Goal: Check status: Check status

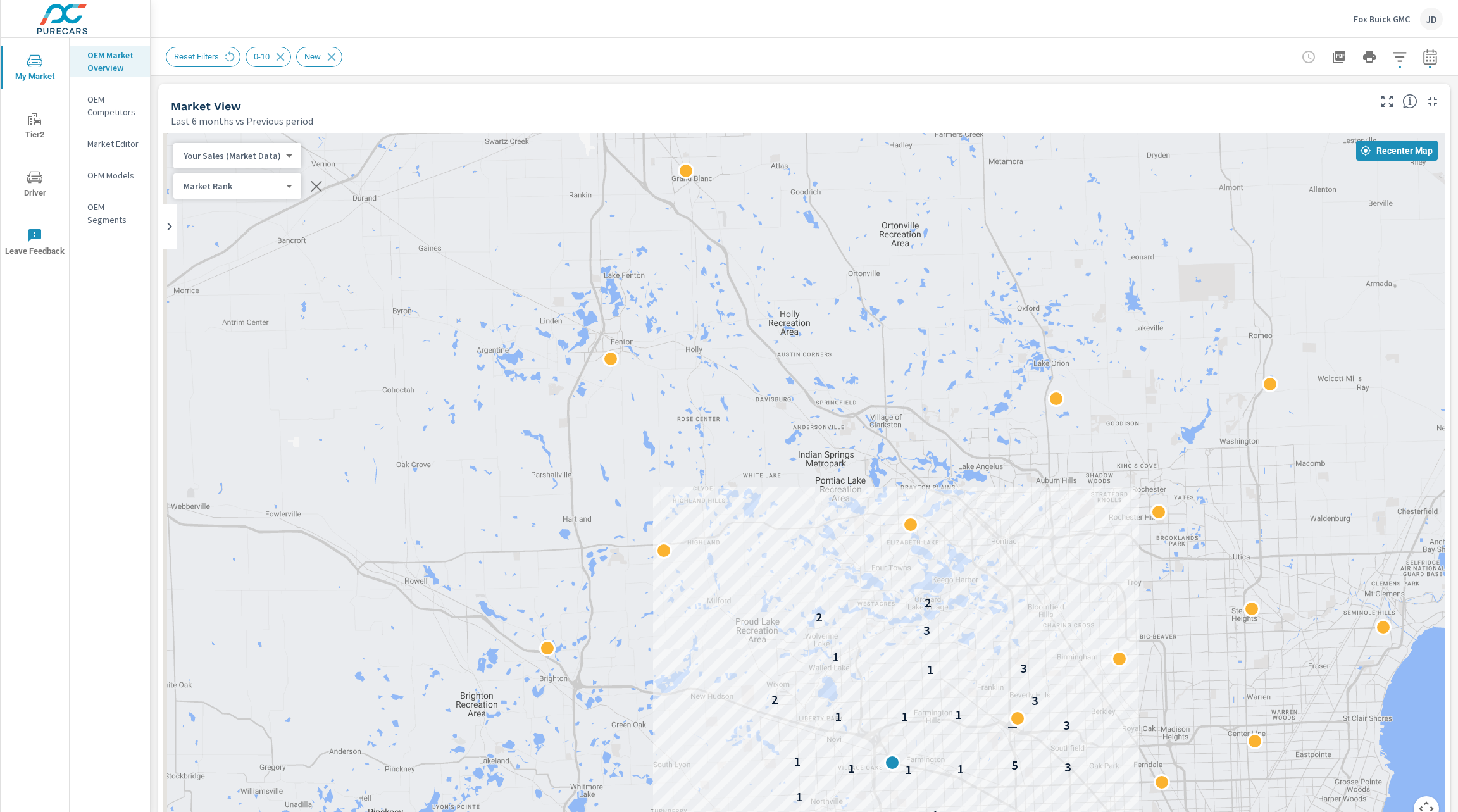
scroll to position [332, 0]
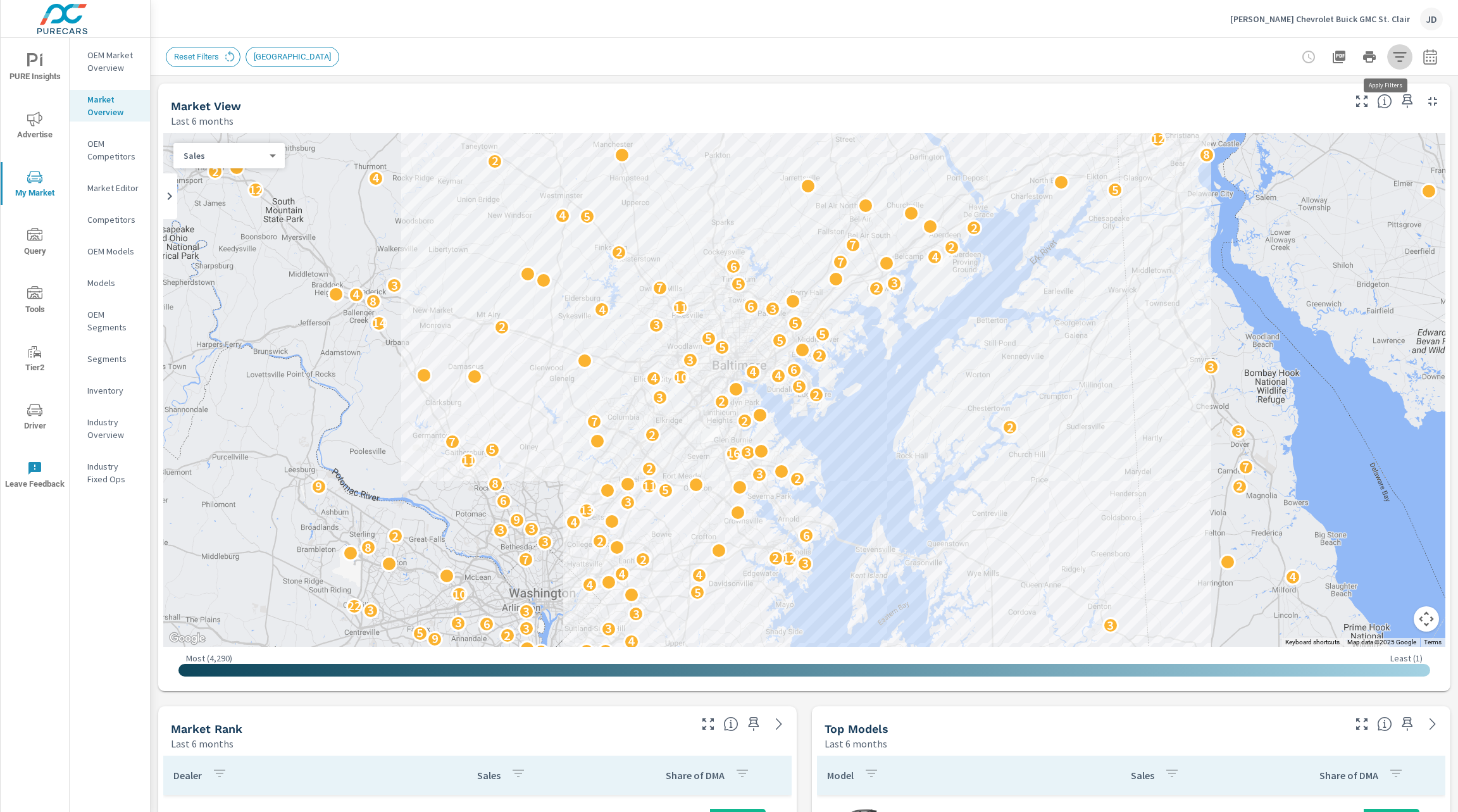
click at [1395, 53] on button "button" at bounding box center [1400, 57] width 26 height 26
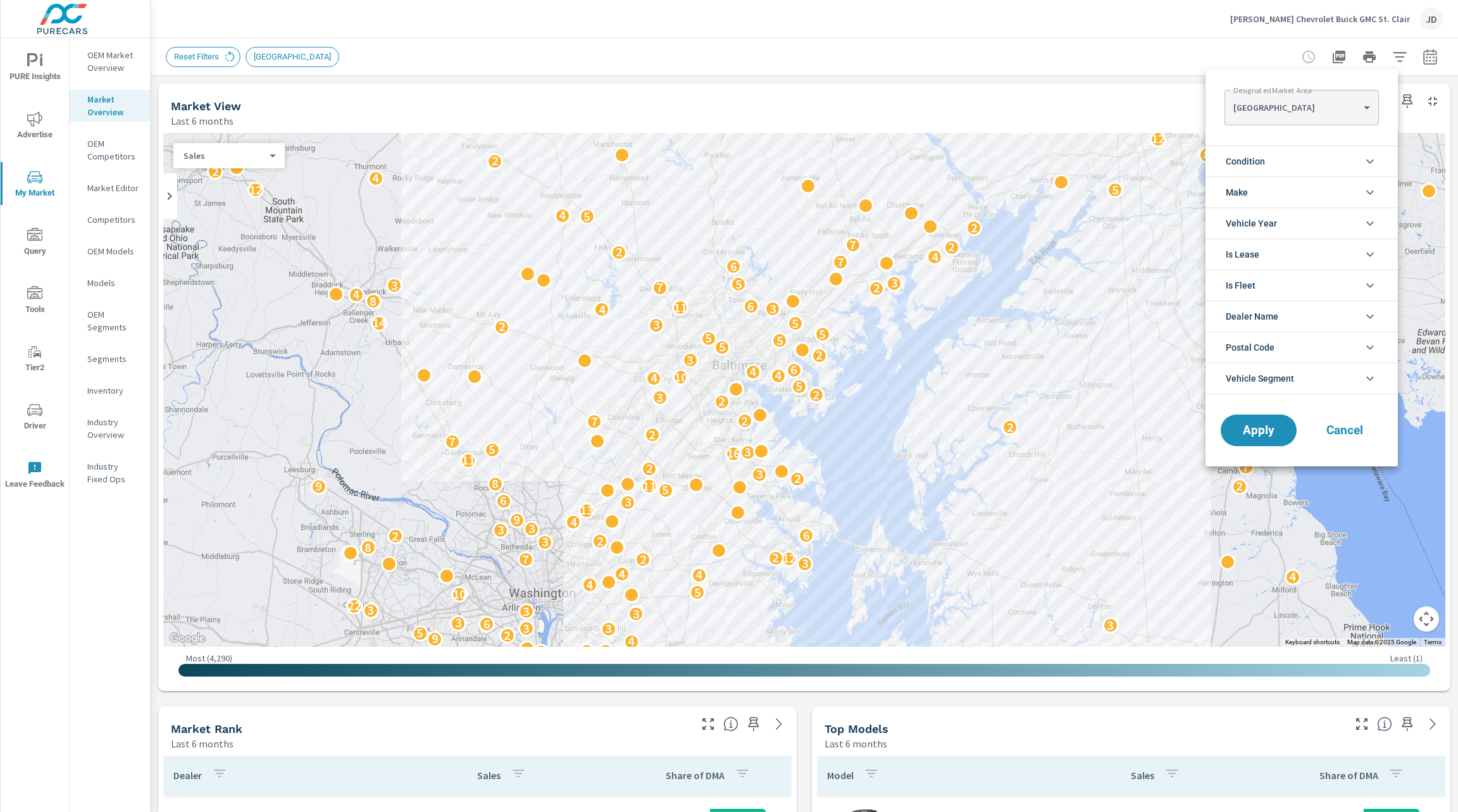
click at [1344, 162] on li "Condition" at bounding box center [1302, 161] width 192 height 31
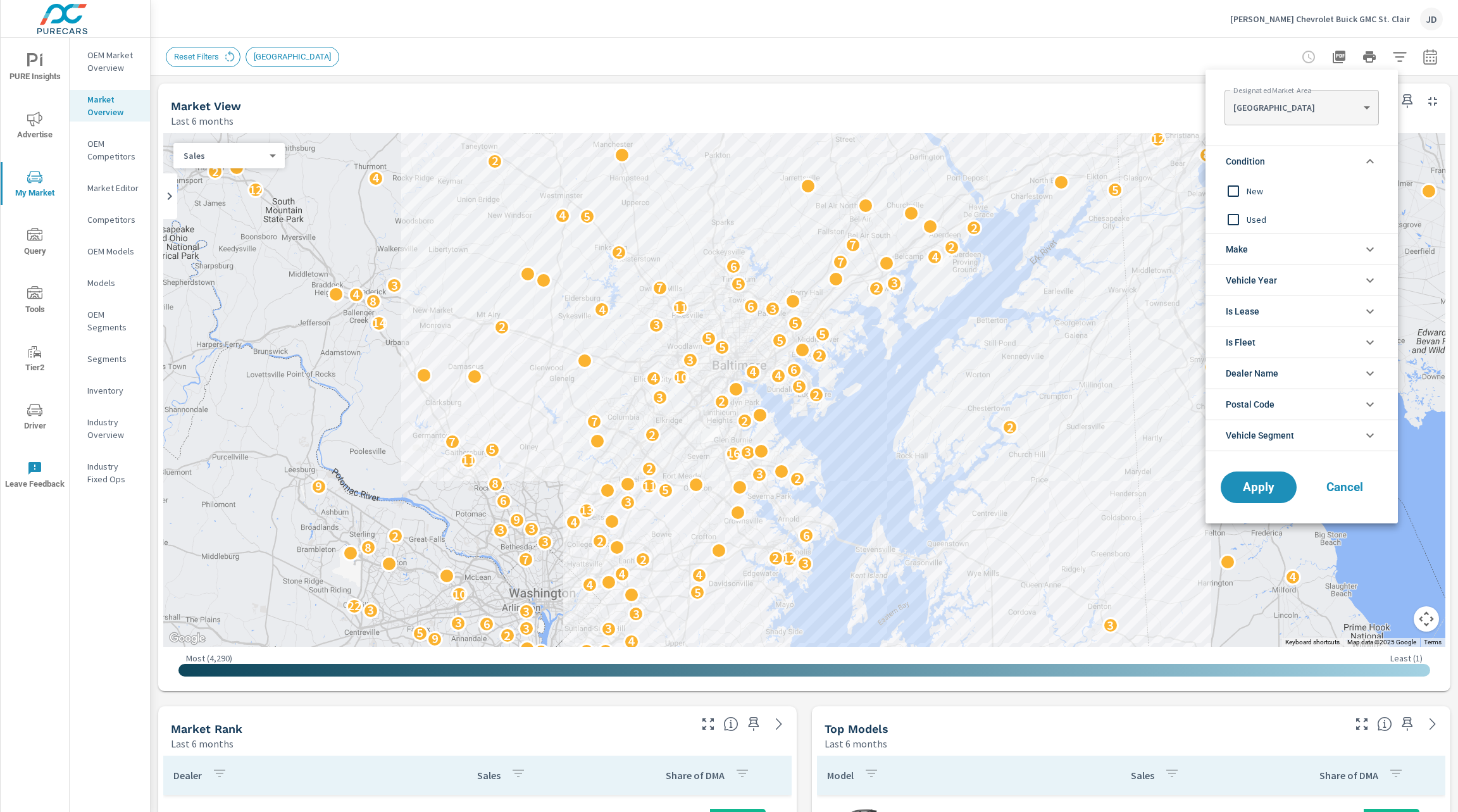
click at [1271, 195] on span "New" at bounding box center [1316, 191] width 139 height 15
click at [1262, 482] on span "Apply" at bounding box center [1258, 488] width 52 height 12
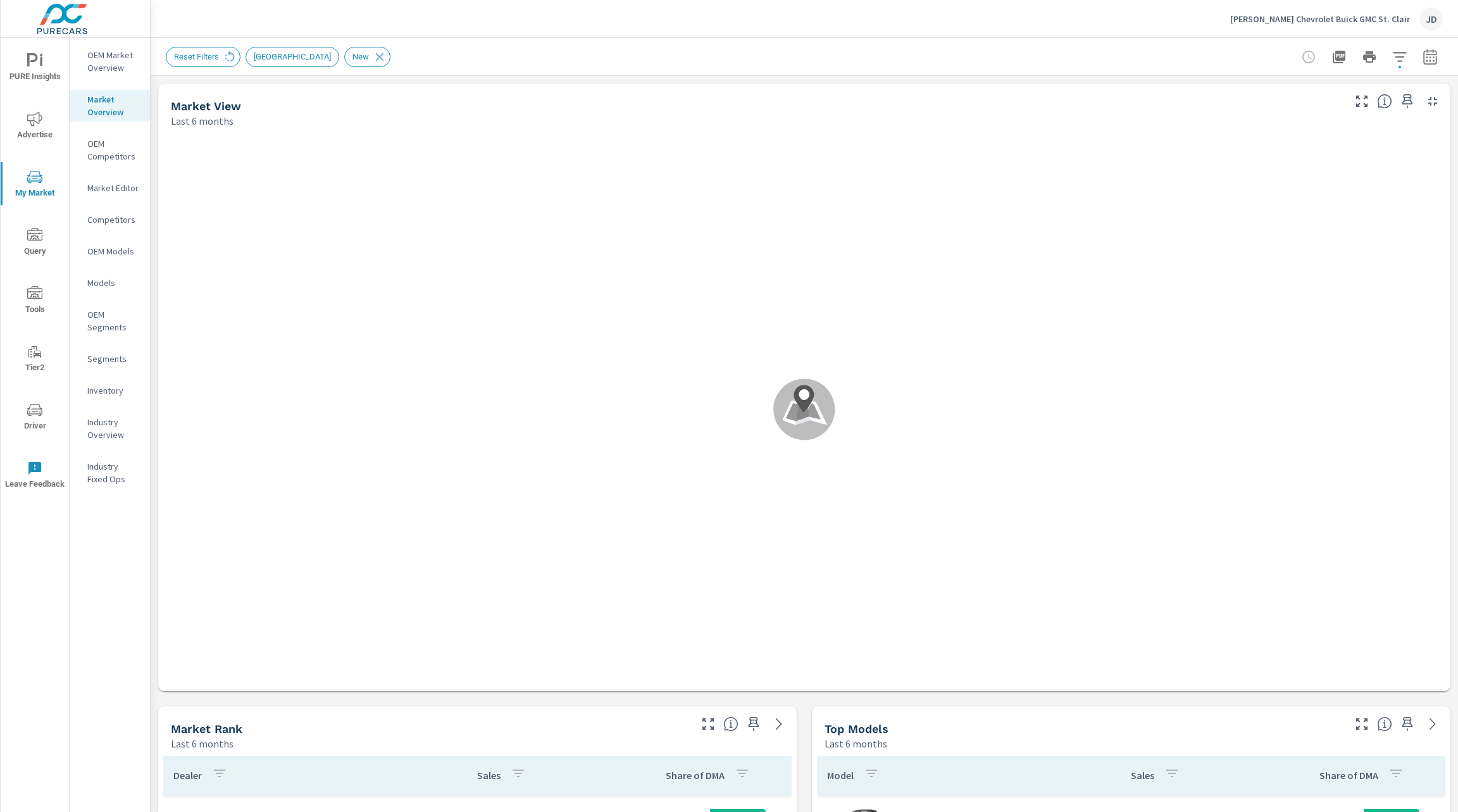
scroll to position [249, 0]
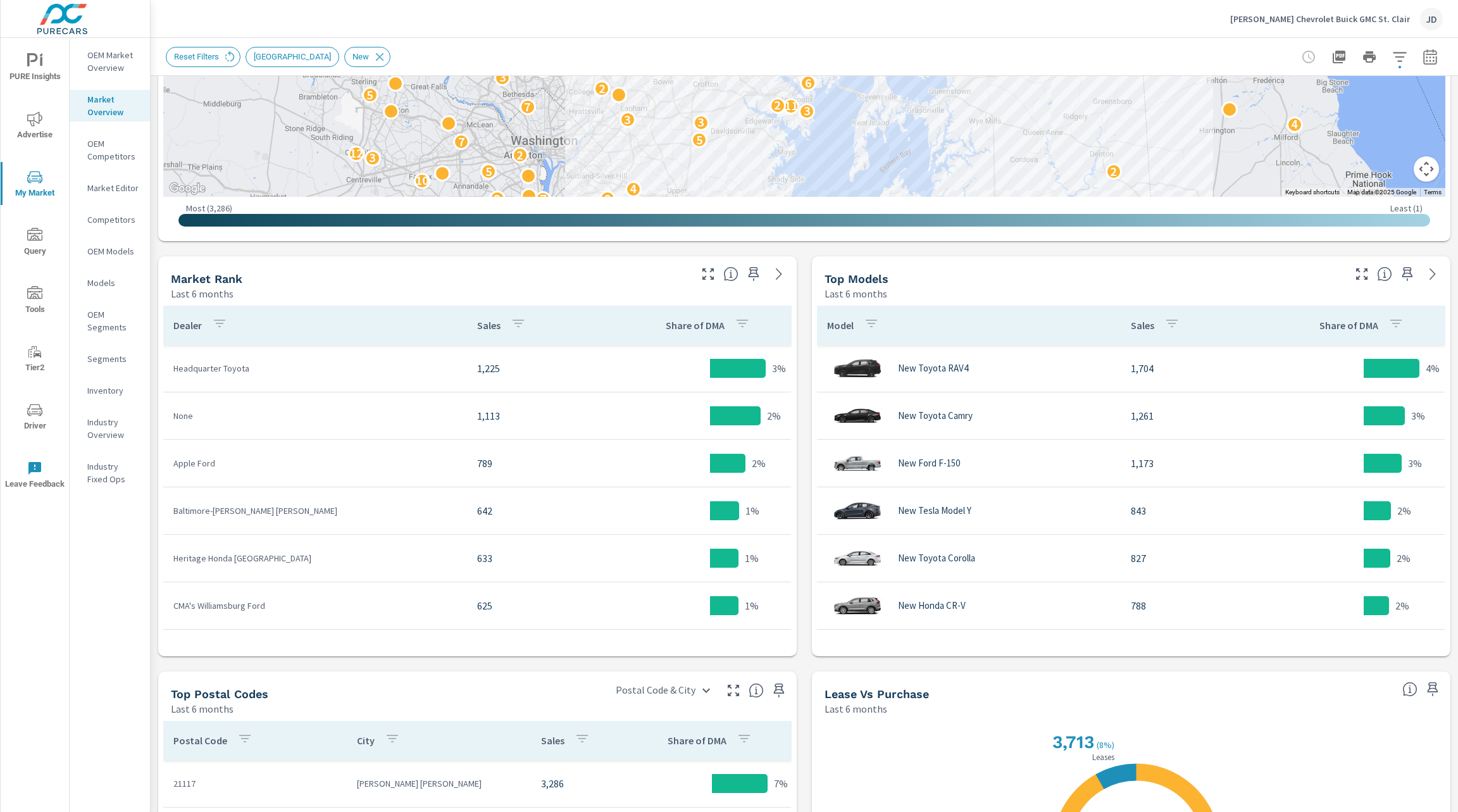
scroll to position [456, 0]
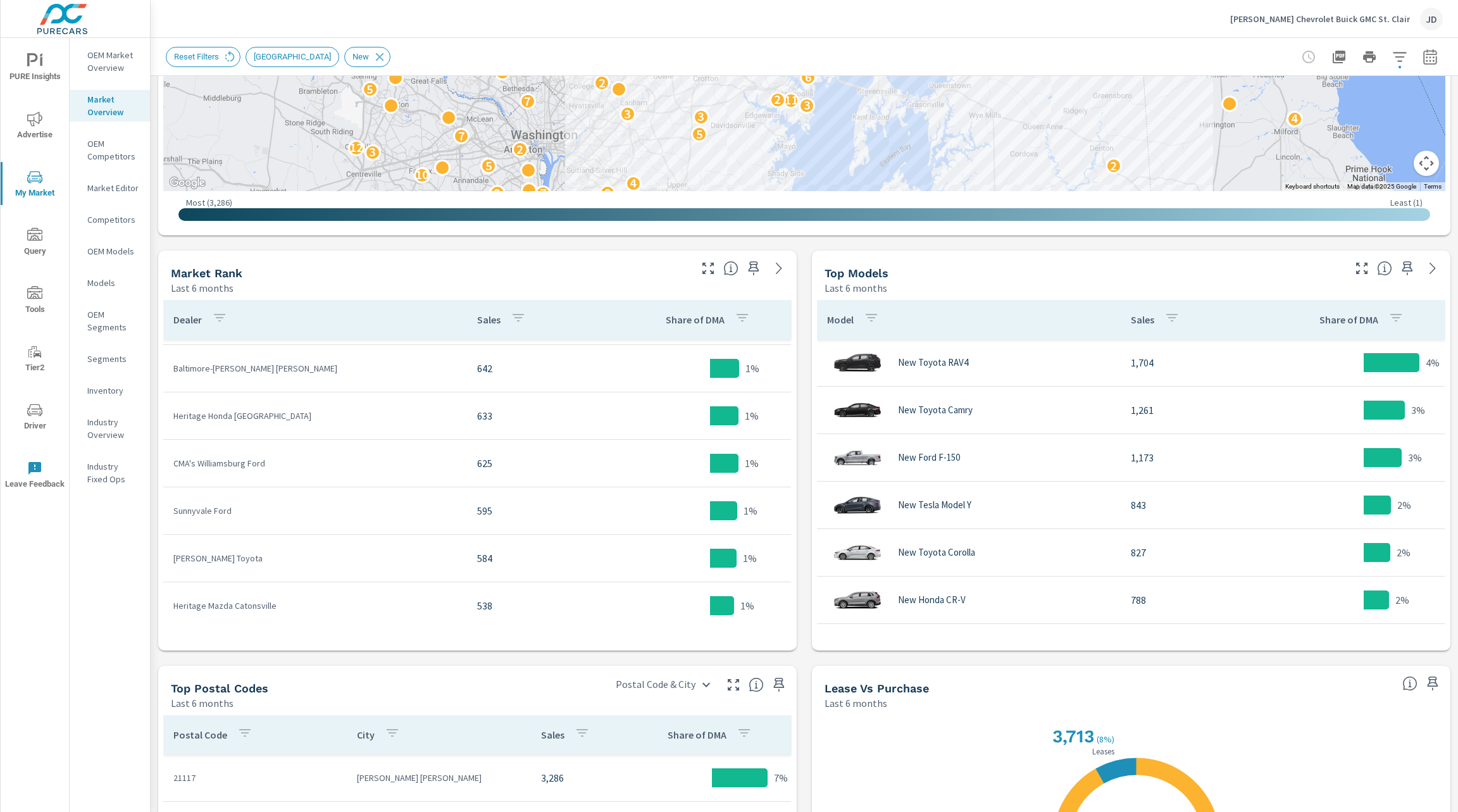
scroll to position [191, 0]
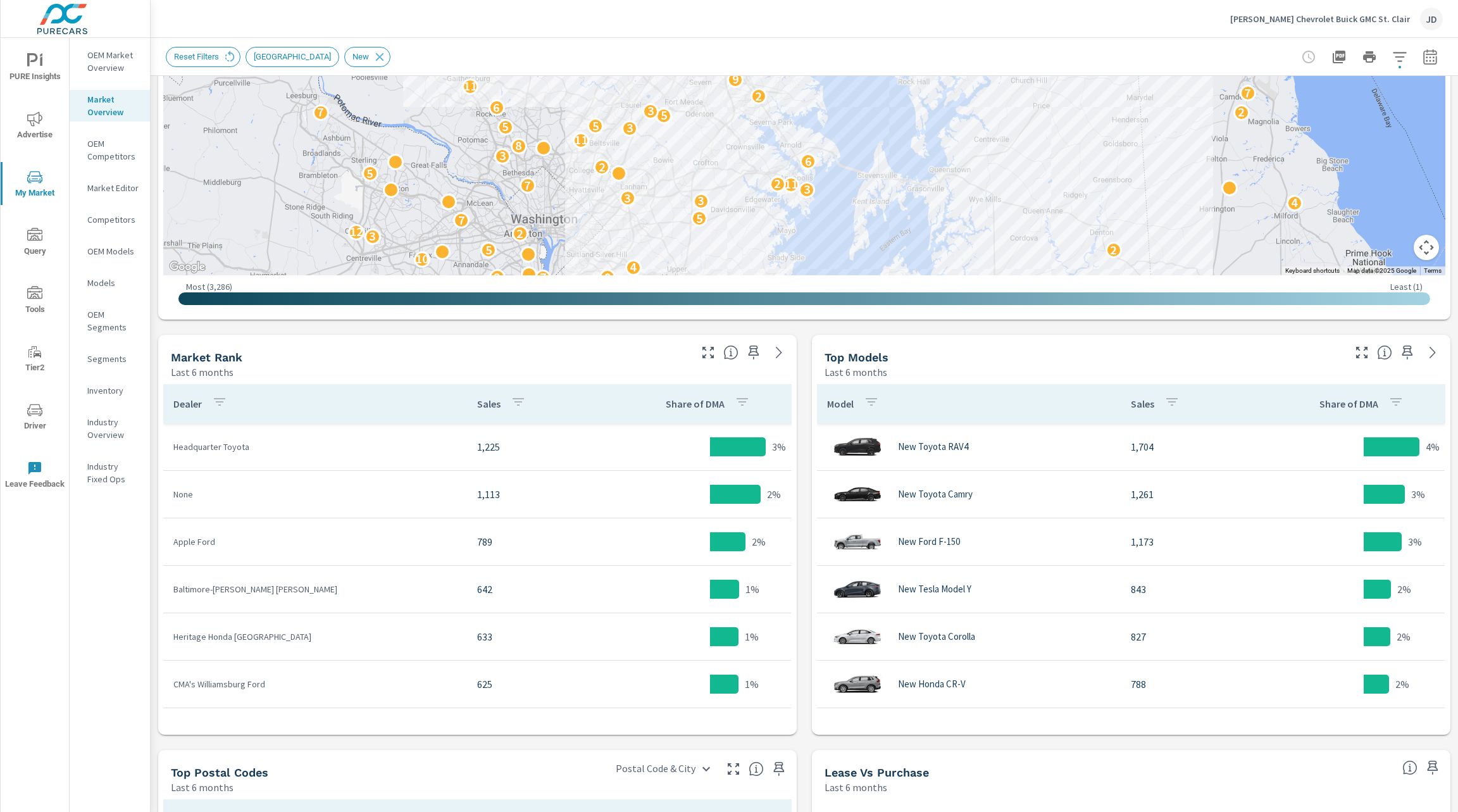
scroll to position [370, 0]
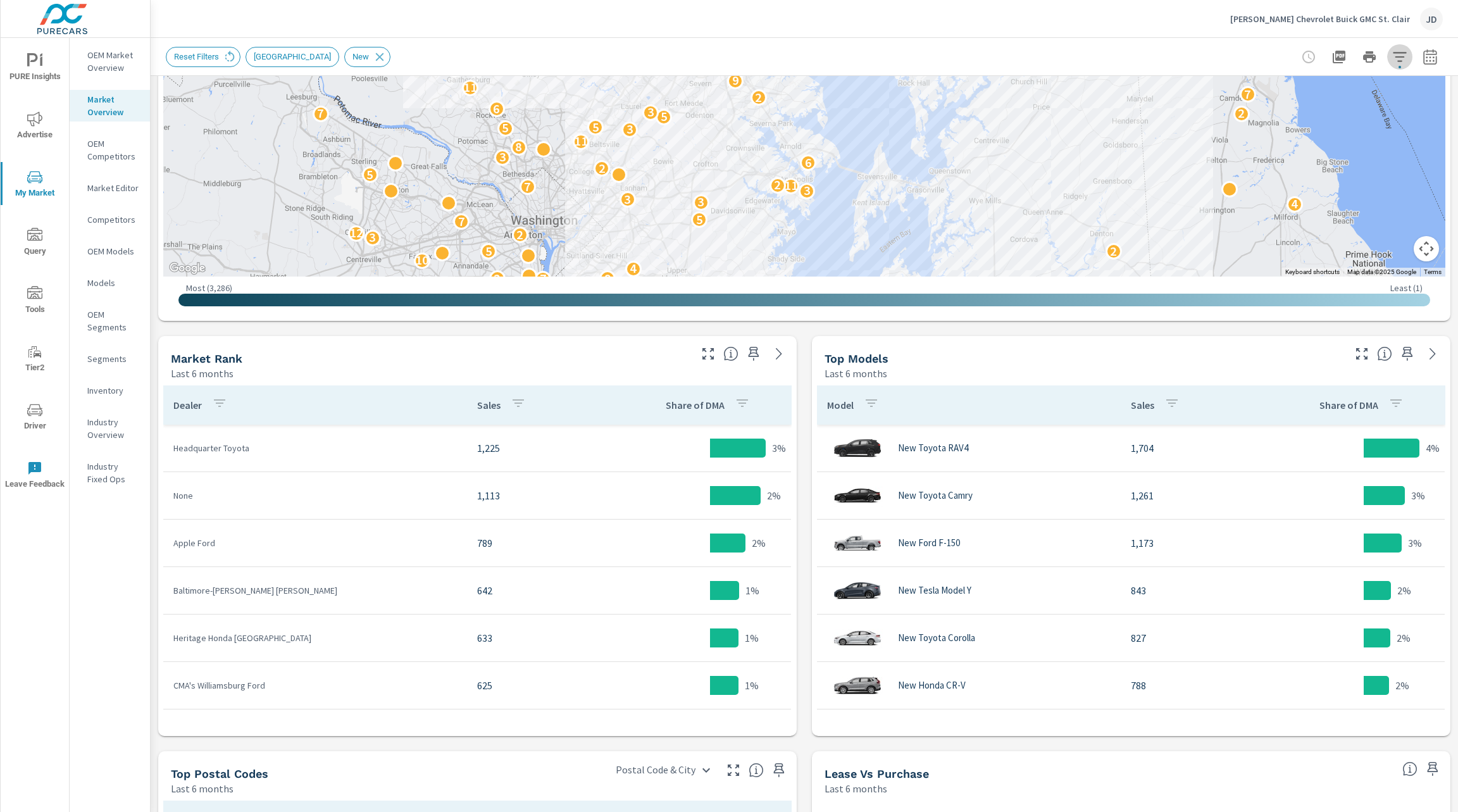
click at [1389, 68] on button "button" at bounding box center [1400, 57] width 26 height 26
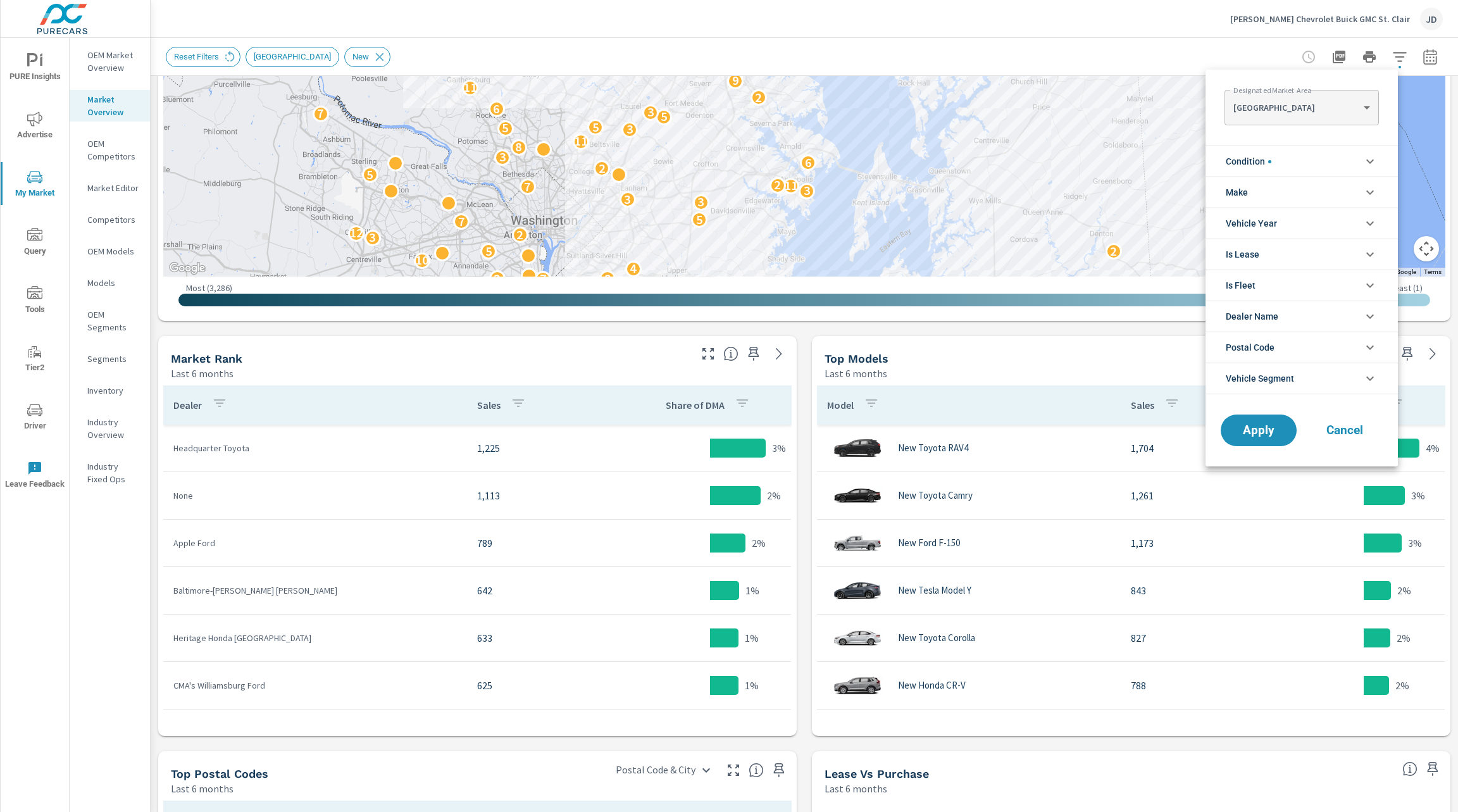
click at [1321, 194] on li "Make" at bounding box center [1302, 192] width 192 height 31
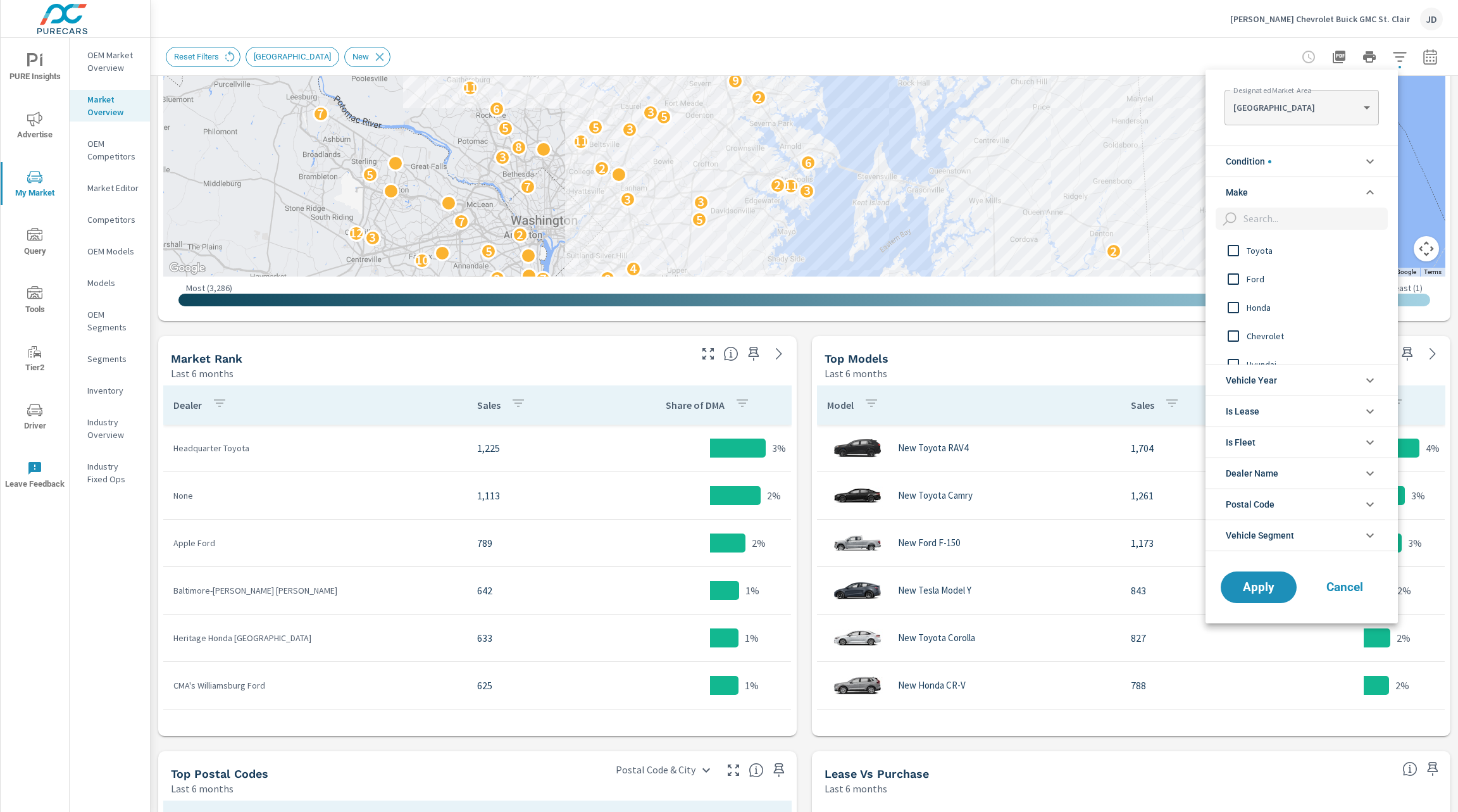
scroll to position [0, 0]
click at [1265, 253] on span "Toyota" at bounding box center [1316, 251] width 139 height 15
click at [1259, 275] on span "Ford" at bounding box center [1316, 279] width 139 height 15
click at [1256, 304] on span "Honda" at bounding box center [1316, 307] width 139 height 15
click at [1256, 335] on span "Chevrolet" at bounding box center [1316, 336] width 139 height 15
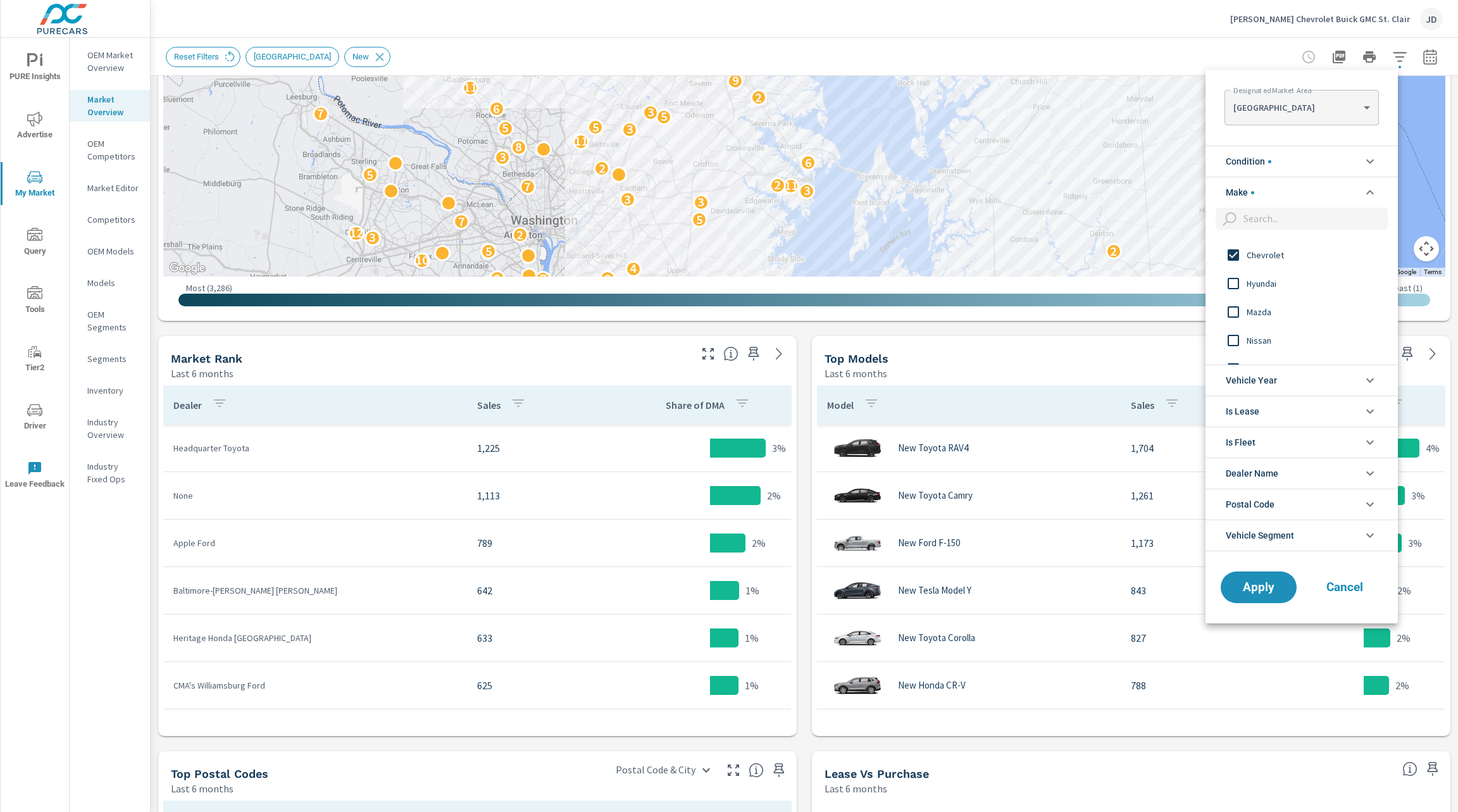
scroll to position [80, 0]
click at [1258, 286] on span "Hyundai" at bounding box center [1316, 284] width 139 height 15
click at [1258, 290] on span "Mazda" at bounding box center [1316, 292] width 139 height 15
click at [1277, 291] on span "Mazda" at bounding box center [1316, 292] width 139 height 15
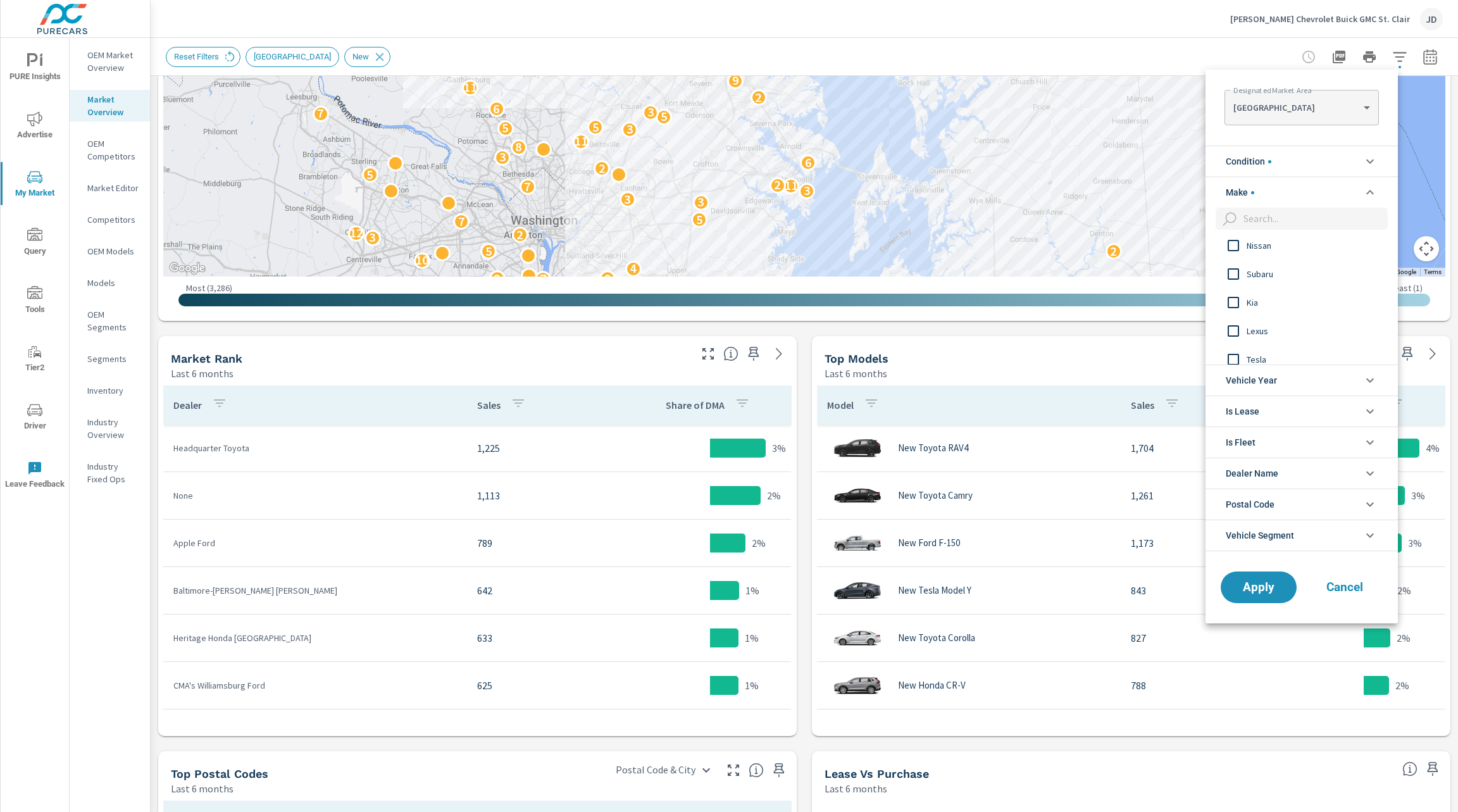
scroll to position [180, 0]
click at [1276, 292] on span "Kia" at bounding box center [1316, 299] width 139 height 15
click at [1263, 287] on span "Jeep" at bounding box center [1316, 285] width 139 height 15
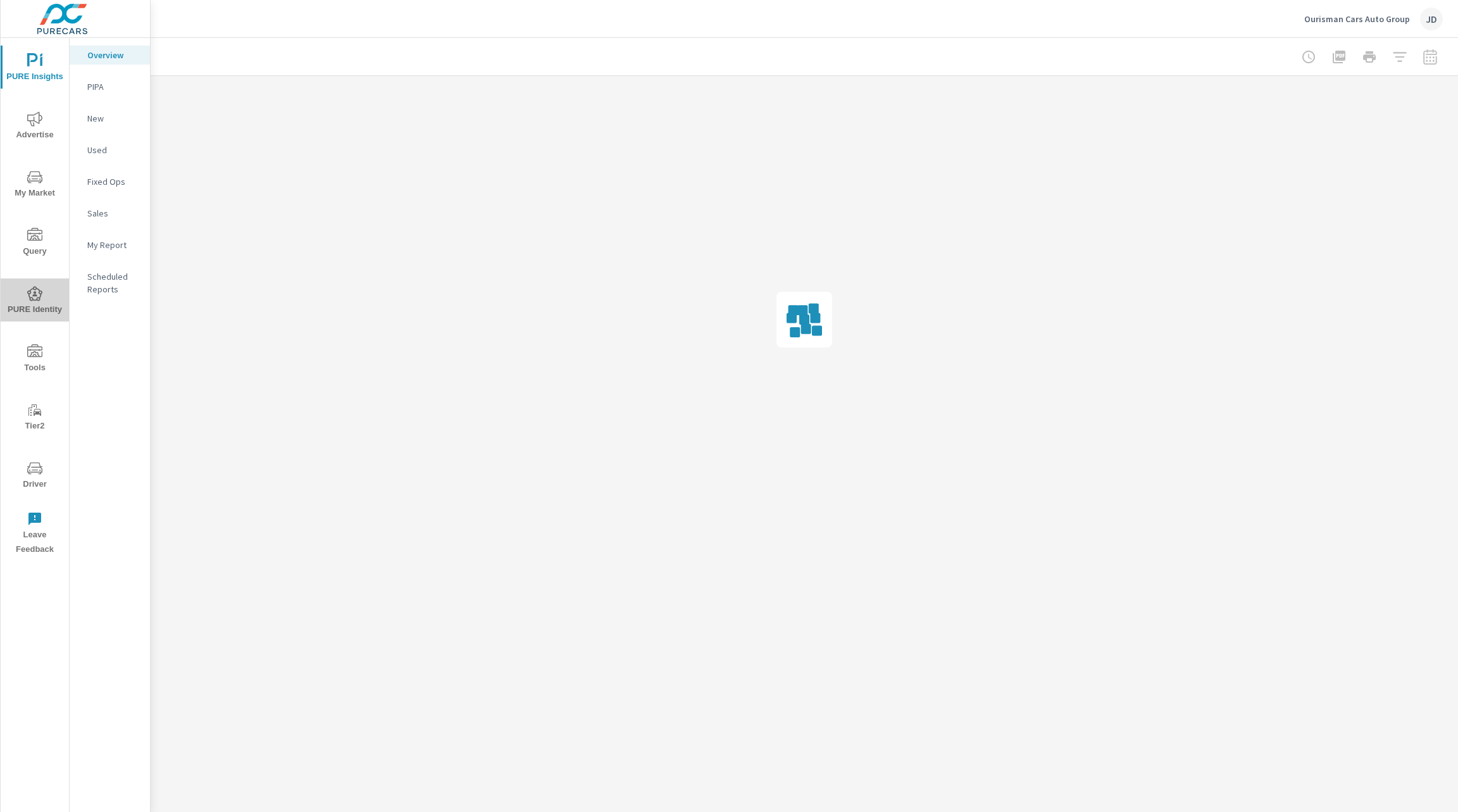
click at [48, 306] on span "PURE Identity" at bounding box center [35, 301] width 61 height 31
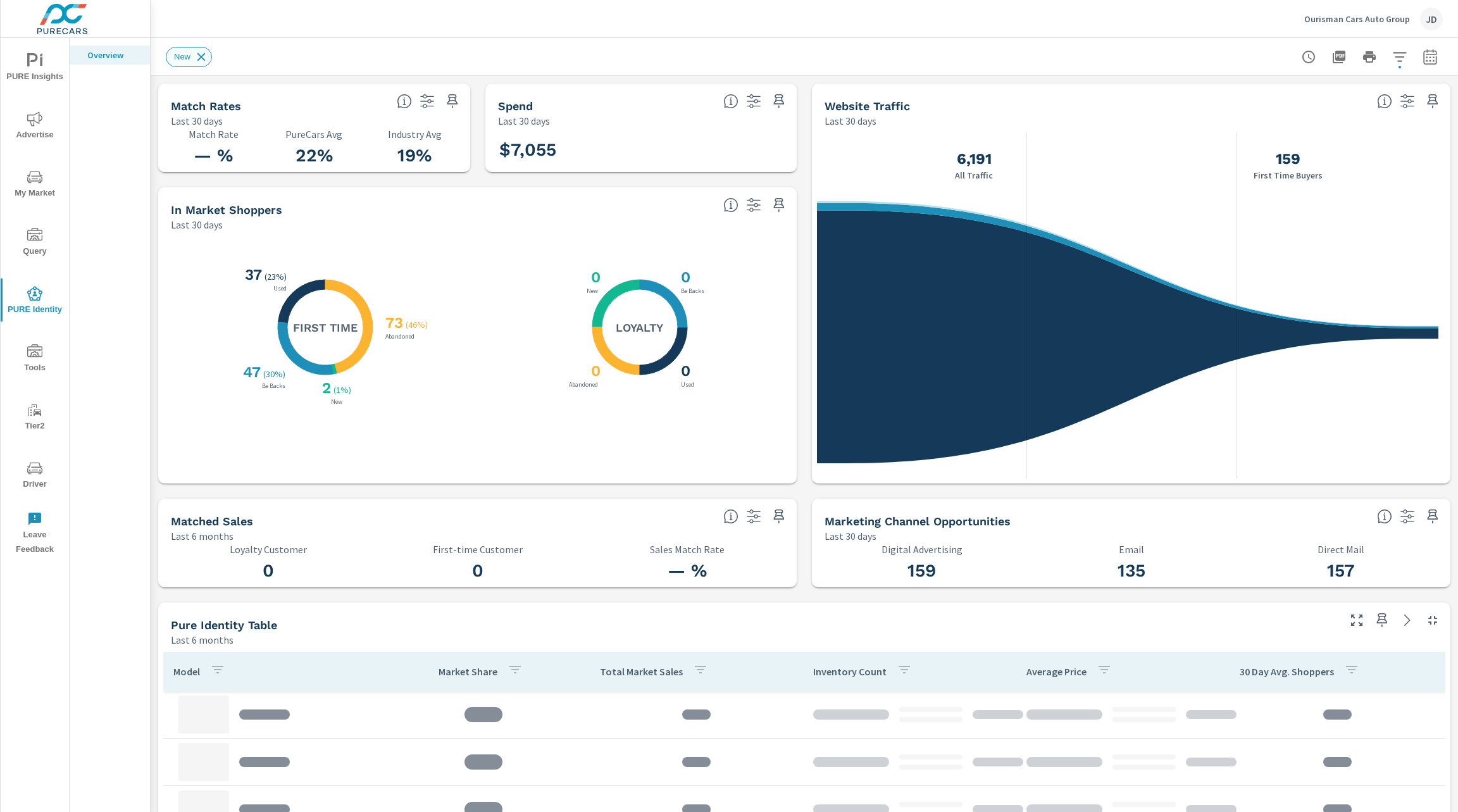
click at [199, 55] on icon at bounding box center [202, 57] width 8 height 8
click at [667, 152] on div "$7,055" at bounding box center [642, 150] width 302 height 34
click at [1418, 67] on button "button" at bounding box center [1430, 57] width 26 height 26
click at [1375, 107] on select "Custom Yesterday Last week Last 7 days Last 14 days Last 30 days Last 45 days L…" at bounding box center [1314, 111] width 127 height 26
click at [1251, 98] on select "Custom Yesterday Last week Last 7 days Last 14 days Last 30 days Last 45 days L…" at bounding box center [1314, 111] width 127 height 26
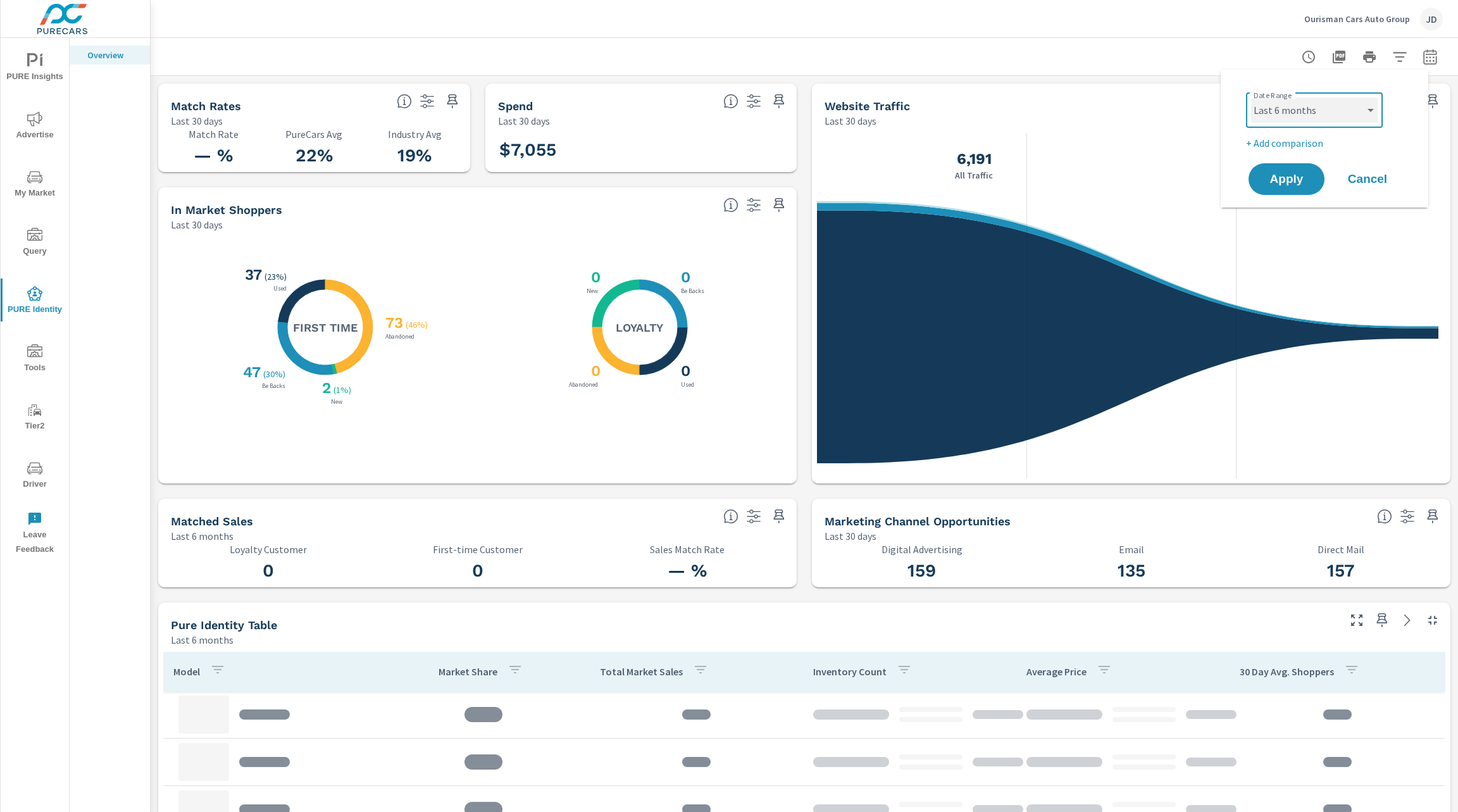
select select "Last 12 months"
click at [1292, 173] on span "Apply" at bounding box center [1286, 179] width 52 height 12
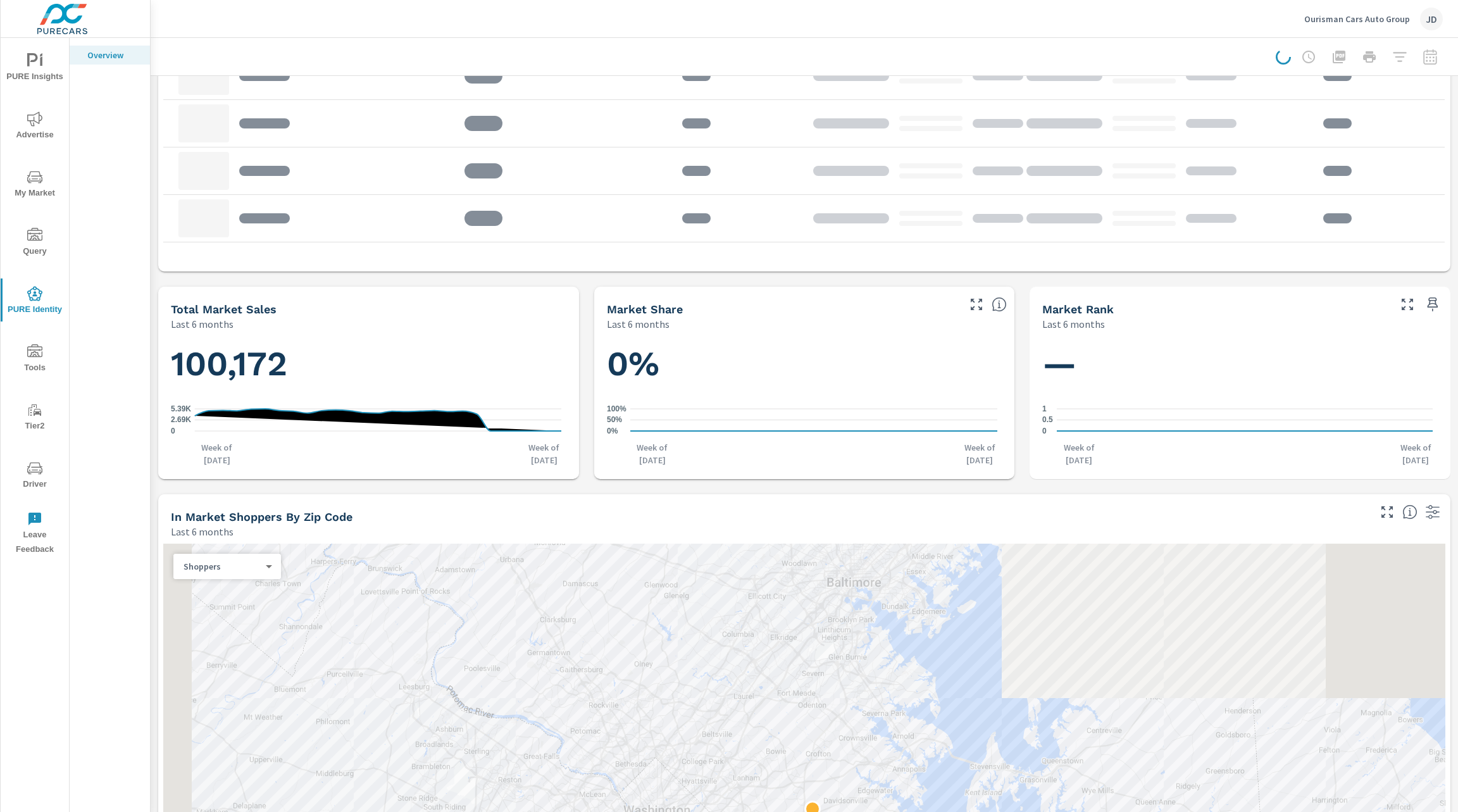
scroll to position [1028, 0]
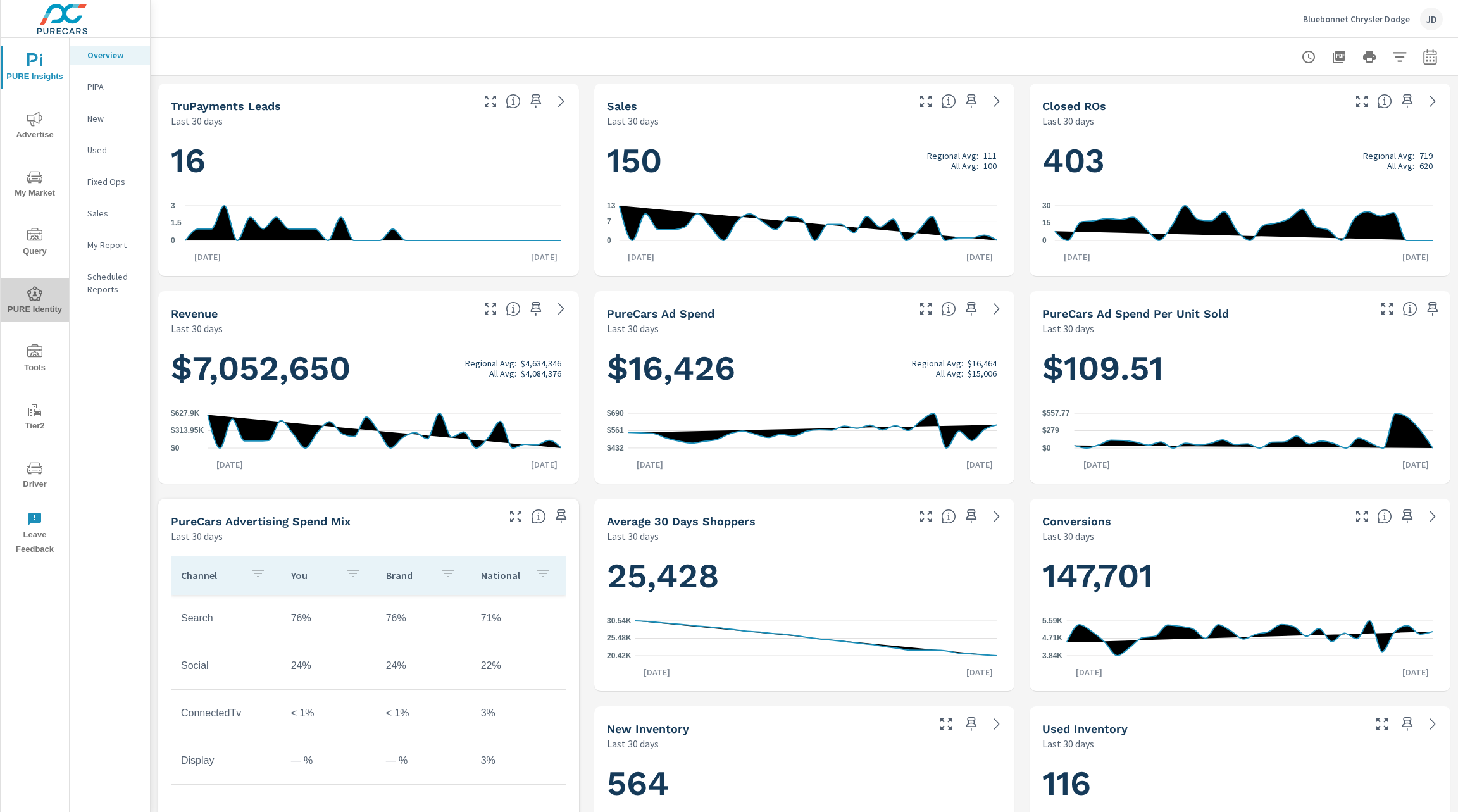
click at [34, 282] on button "PURE Identity" at bounding box center [34, 300] width 68 height 43
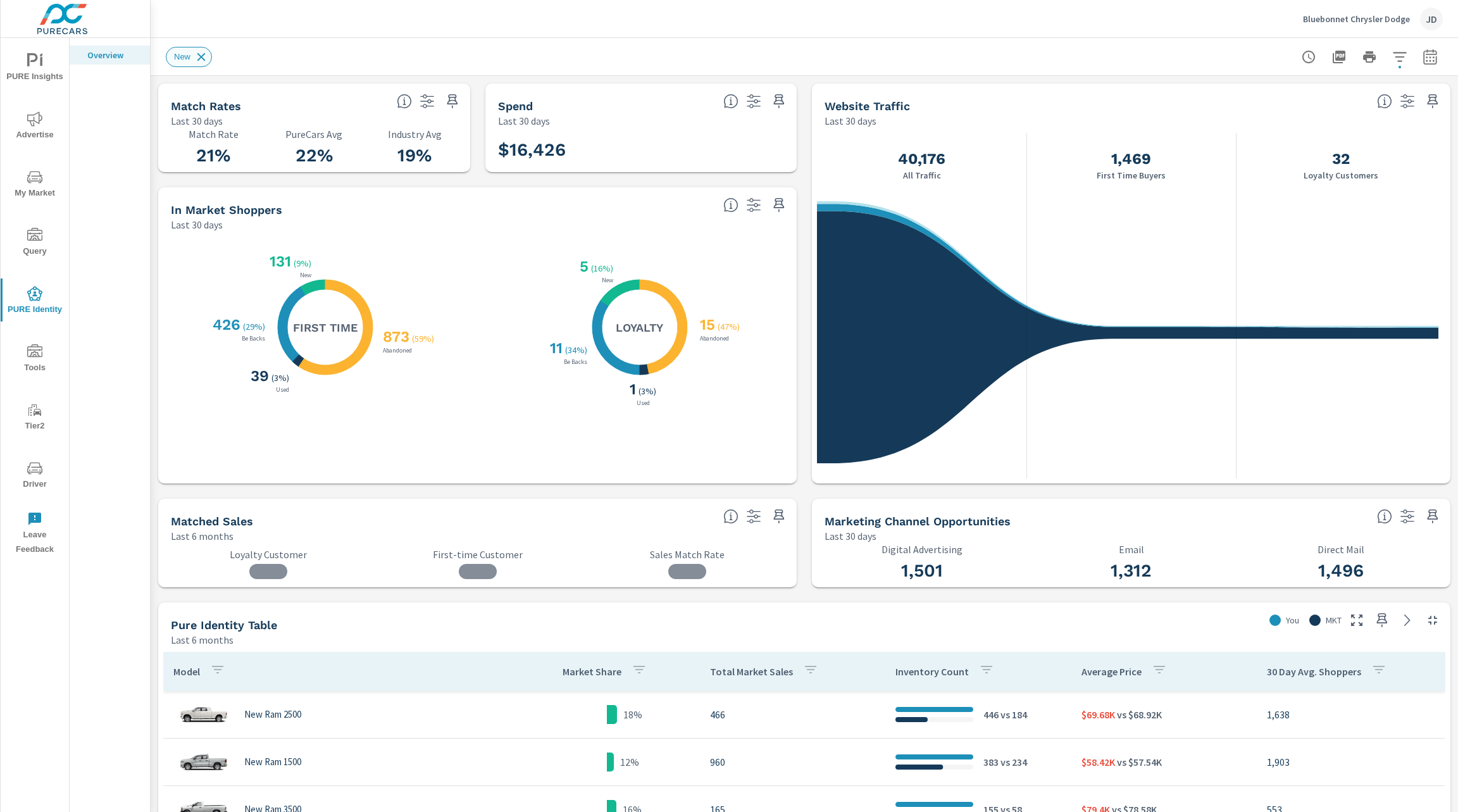
click at [207, 57] on icon at bounding box center [201, 57] width 14 height 14
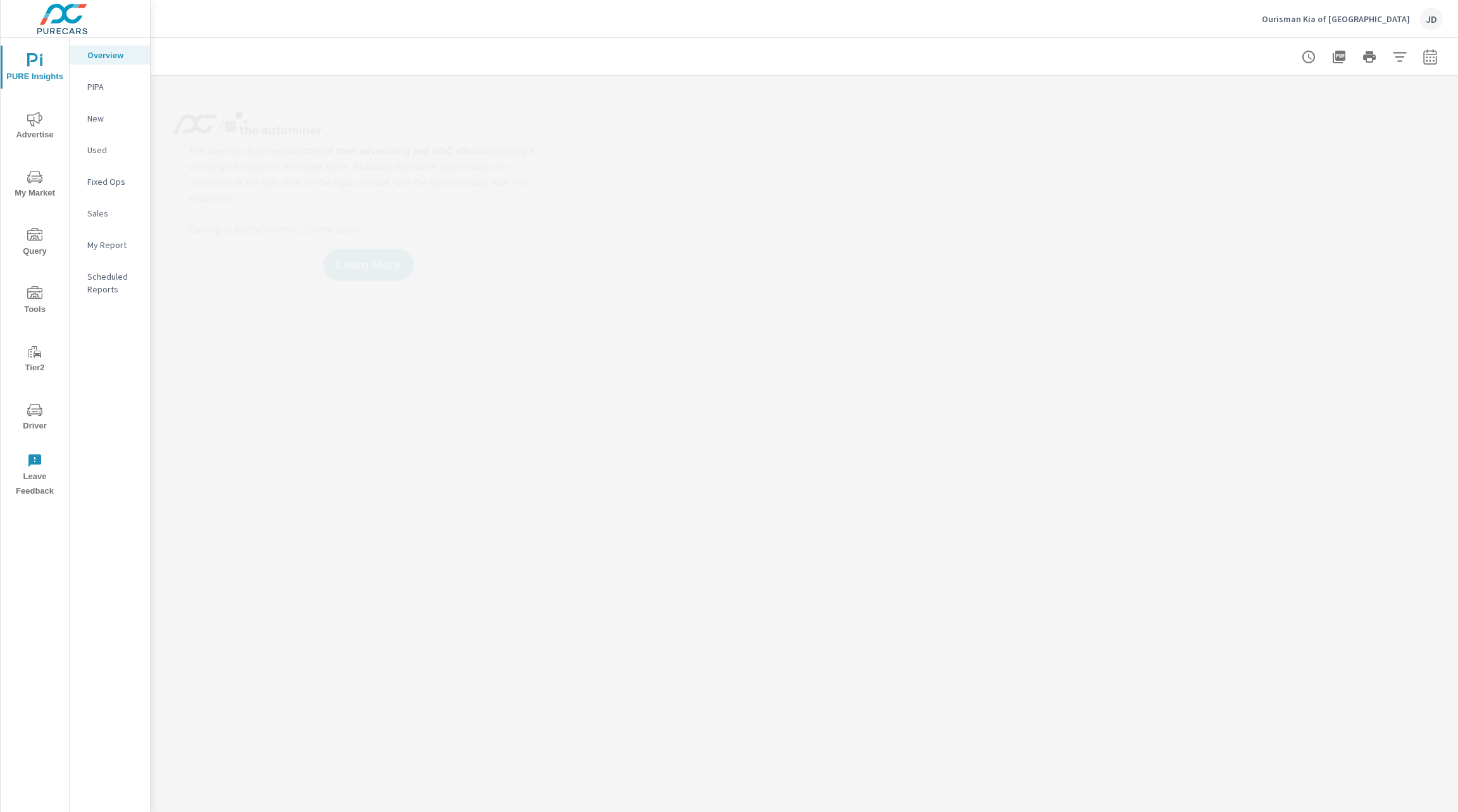
click at [36, 134] on span "Advertise" at bounding box center [35, 127] width 61 height 31
click at [119, 283] on div "PureCars TV" at bounding box center [109, 276] width 80 height 19
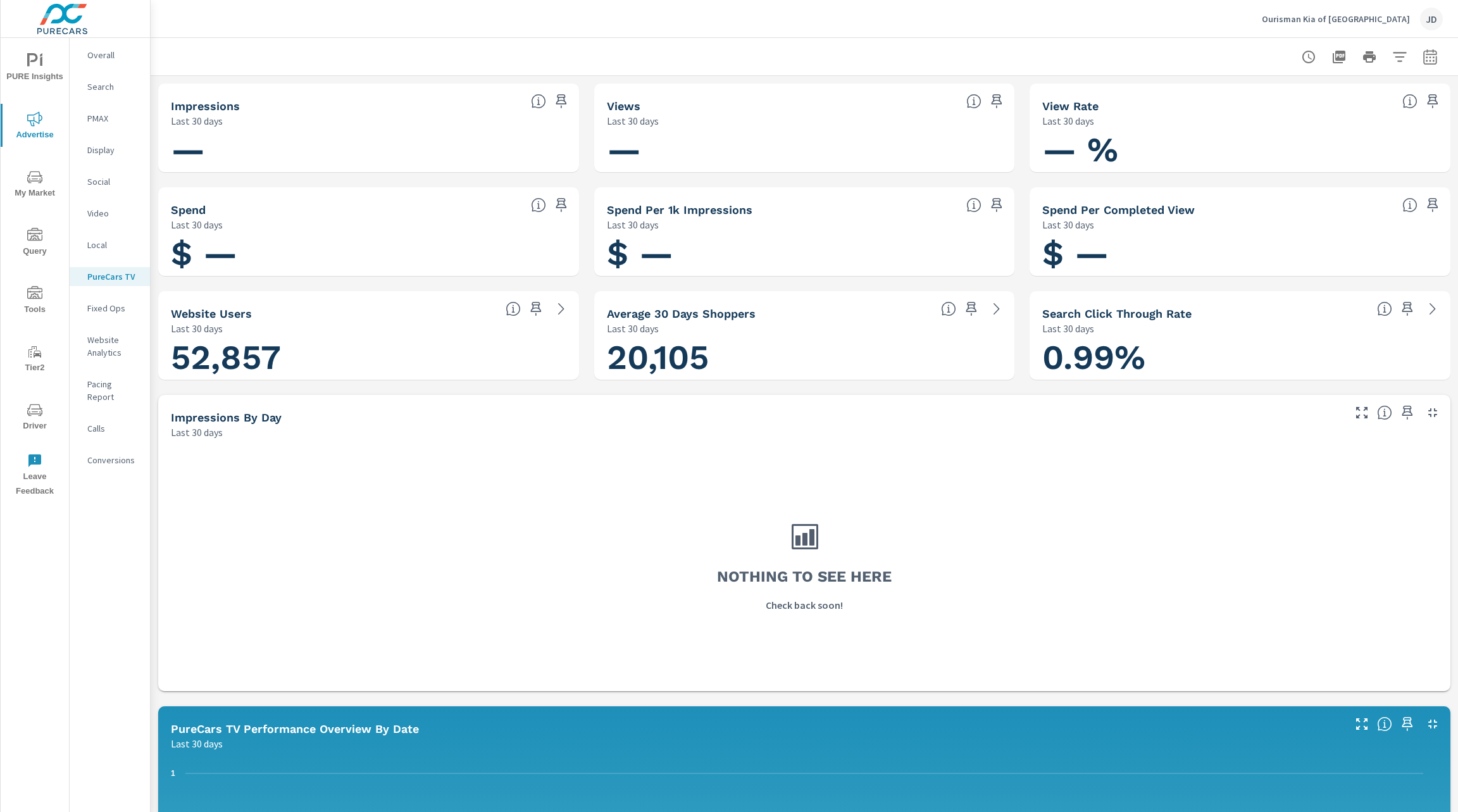
click at [1423, 52] on icon "button" at bounding box center [1430, 57] width 16 height 15
click at [1341, 116] on select "Custom Yesterday Last week Last 7 days Last 14 days Last 30 days Last 45 days L…" at bounding box center [1314, 111] width 127 height 26
click at [1251, 98] on select "Custom Yesterday Last week Last 7 days Last 14 days Last 30 days Last 45 days L…" at bounding box center [1314, 111] width 127 height 26
select select "Last month"
click at [1292, 185] on span "Apply" at bounding box center [1286, 179] width 52 height 12
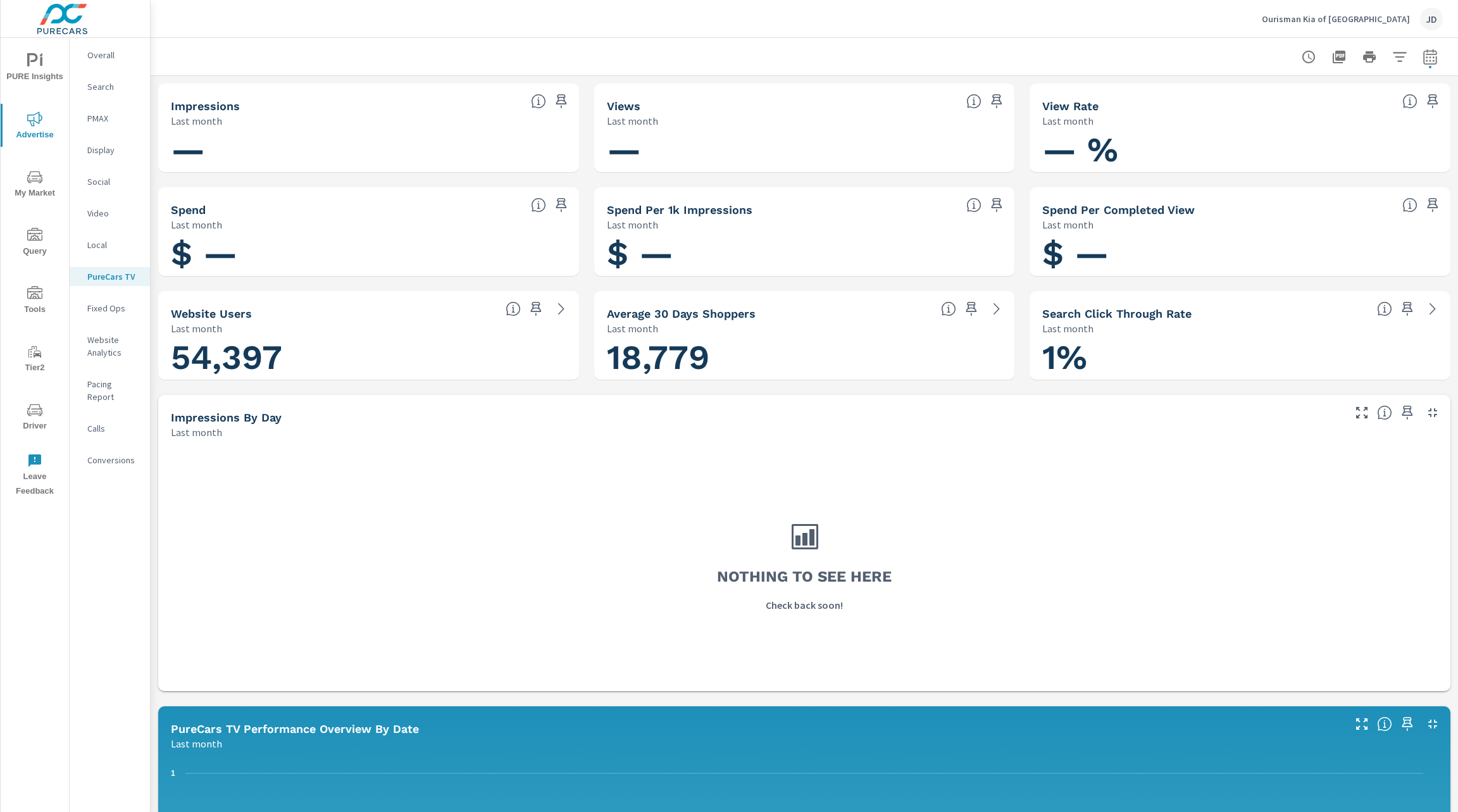
click at [1436, 31] on button "Ourisman Kia of Catonsville JD" at bounding box center [1353, 18] width 191 height 37
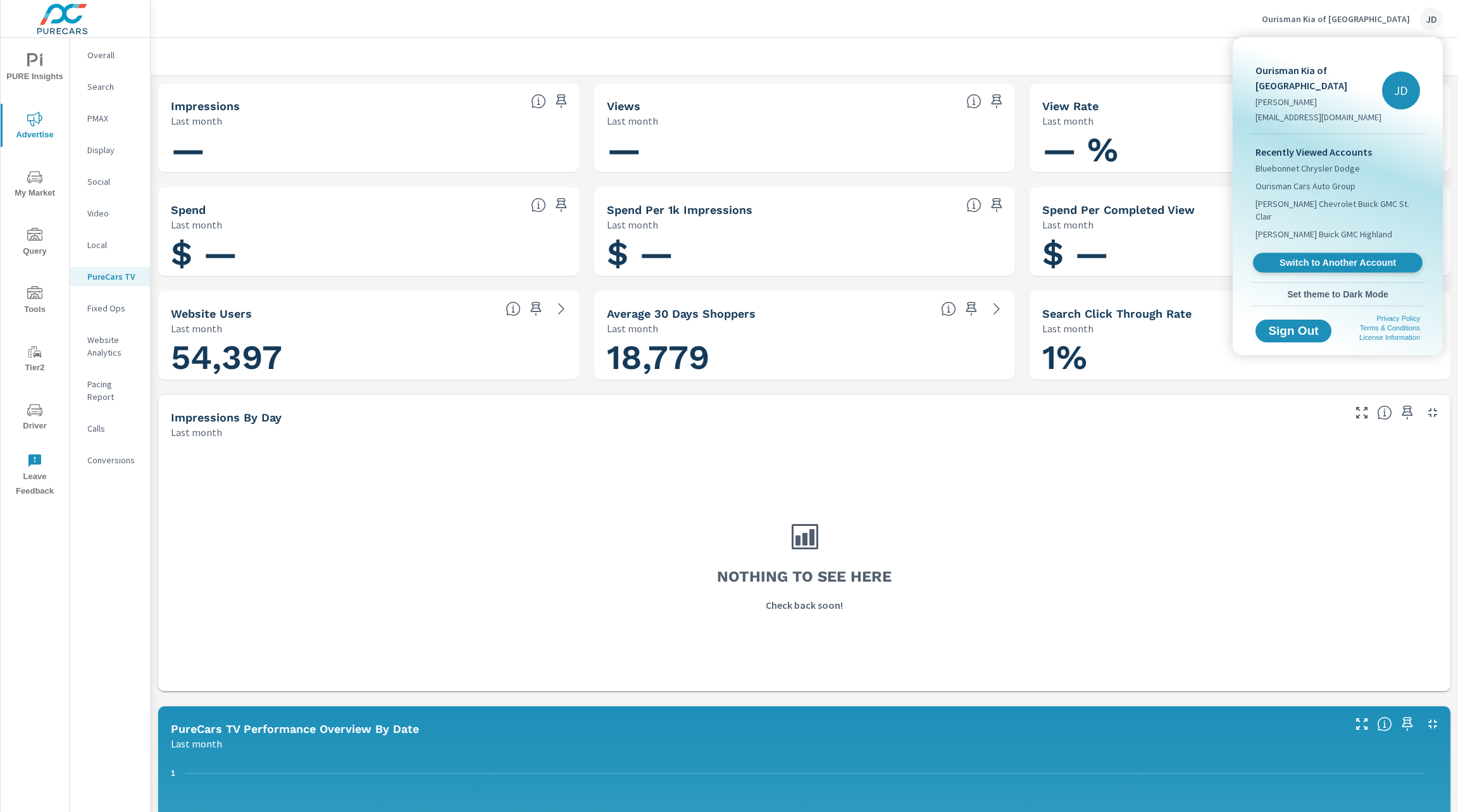
click at [1329, 257] on span "Switch to Another Account" at bounding box center [1337, 263] width 155 height 12
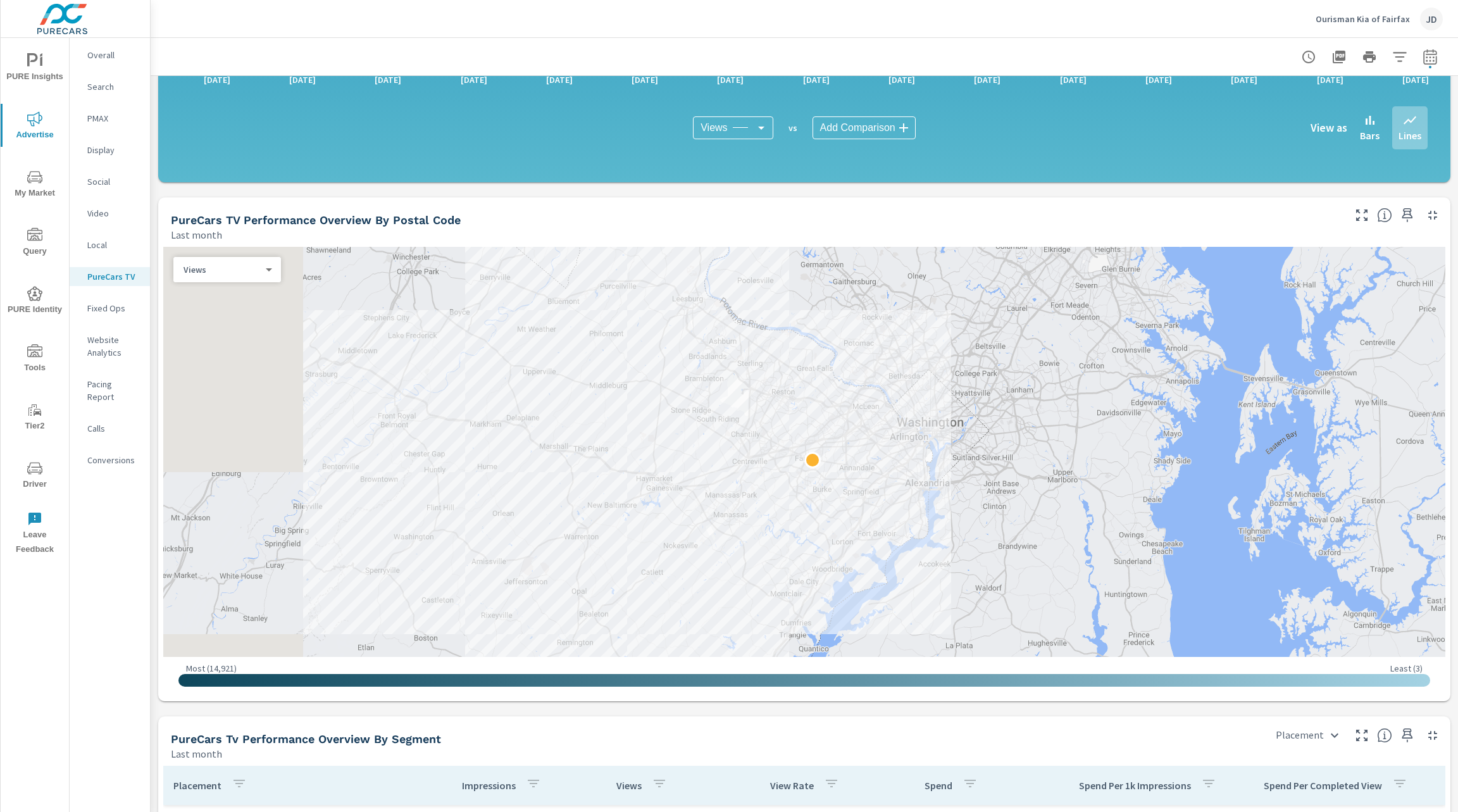
scroll to position [945, 0]
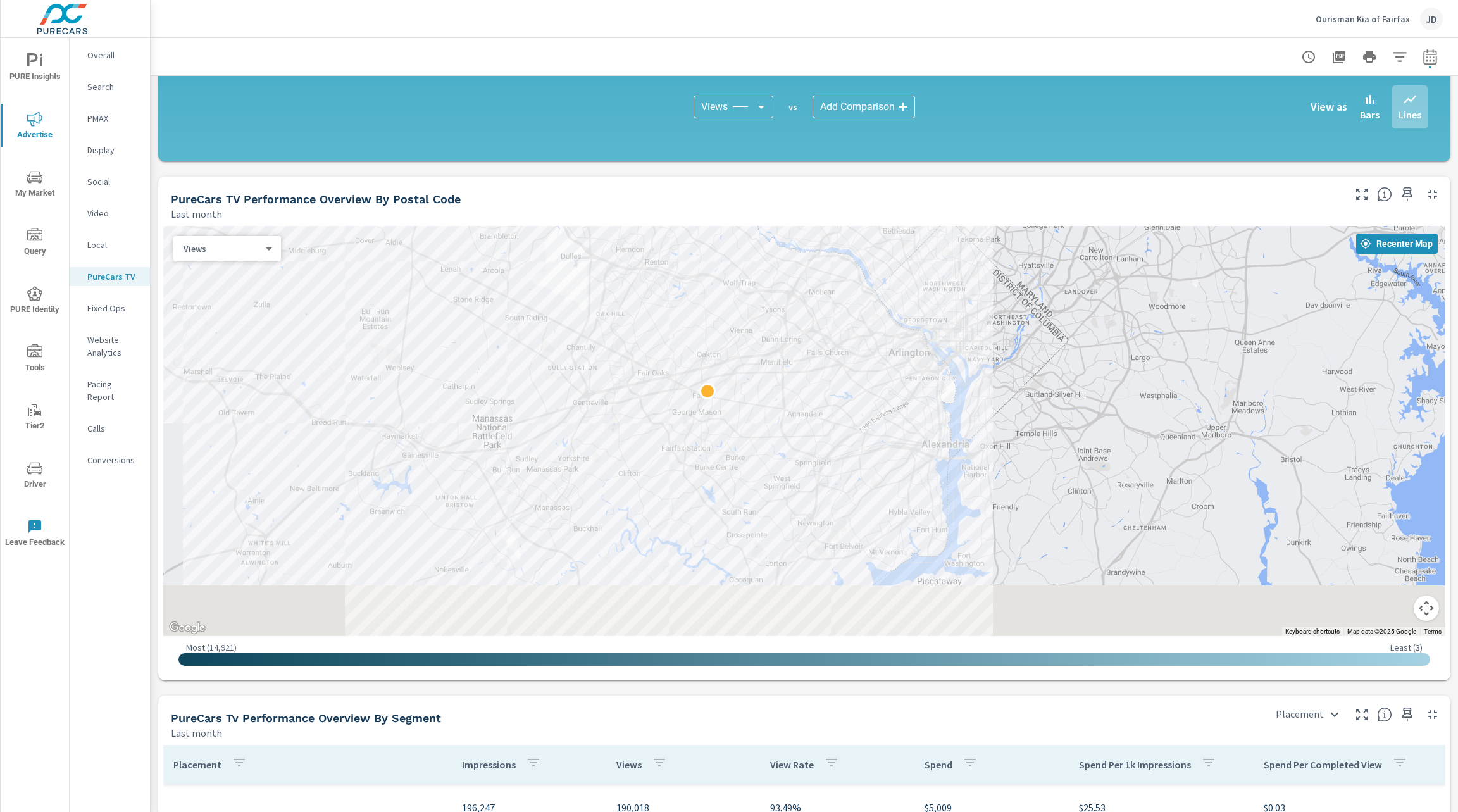
drag, startPoint x: 905, startPoint y: 405, endPoint x: 907, endPoint y: 312, distance: 93.0
click at [907, 312] on div at bounding box center [804, 431] width 1282 height 410
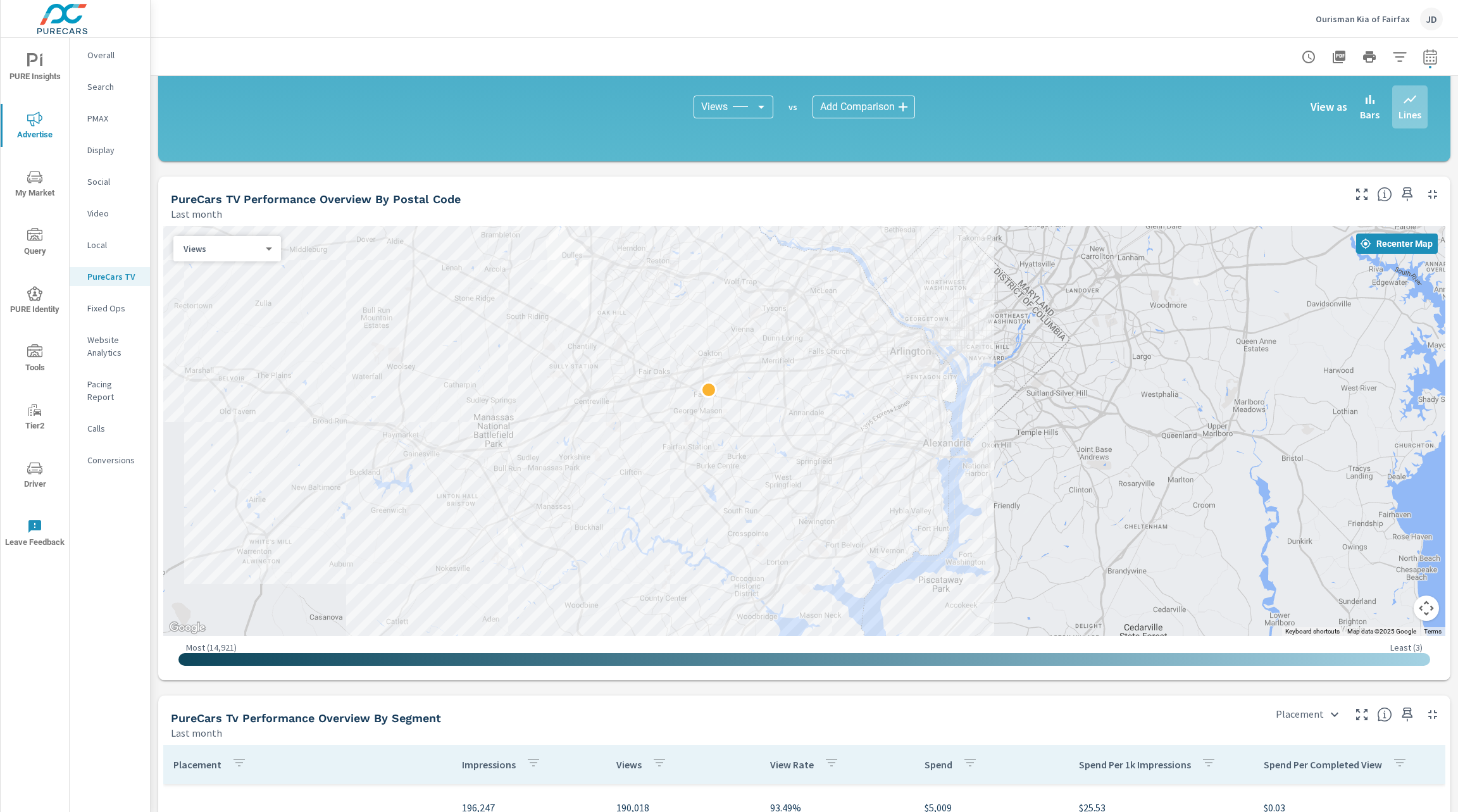
click at [1186, 449] on div at bounding box center [1290, 754] width 972 height 648
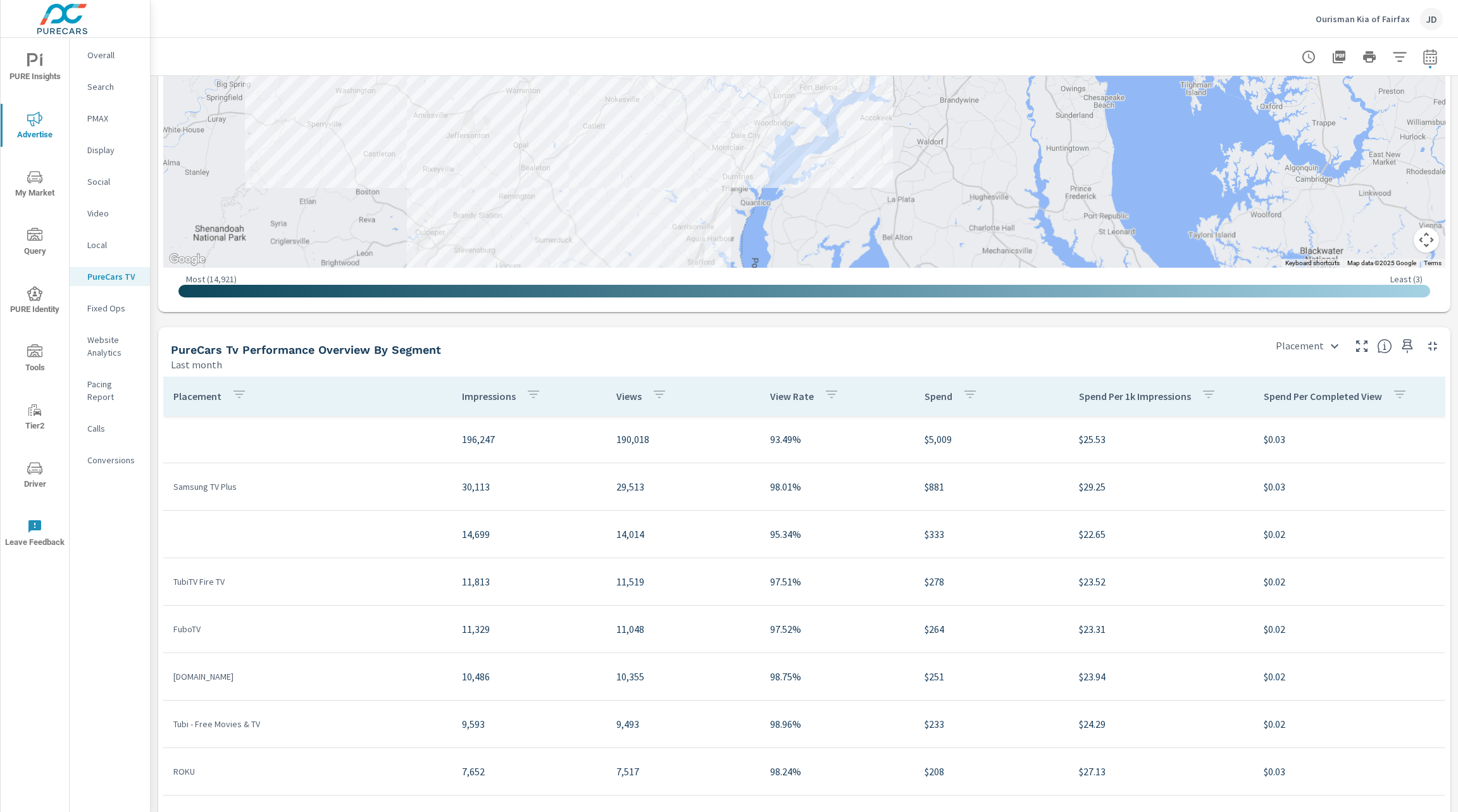
scroll to position [1319, 0]
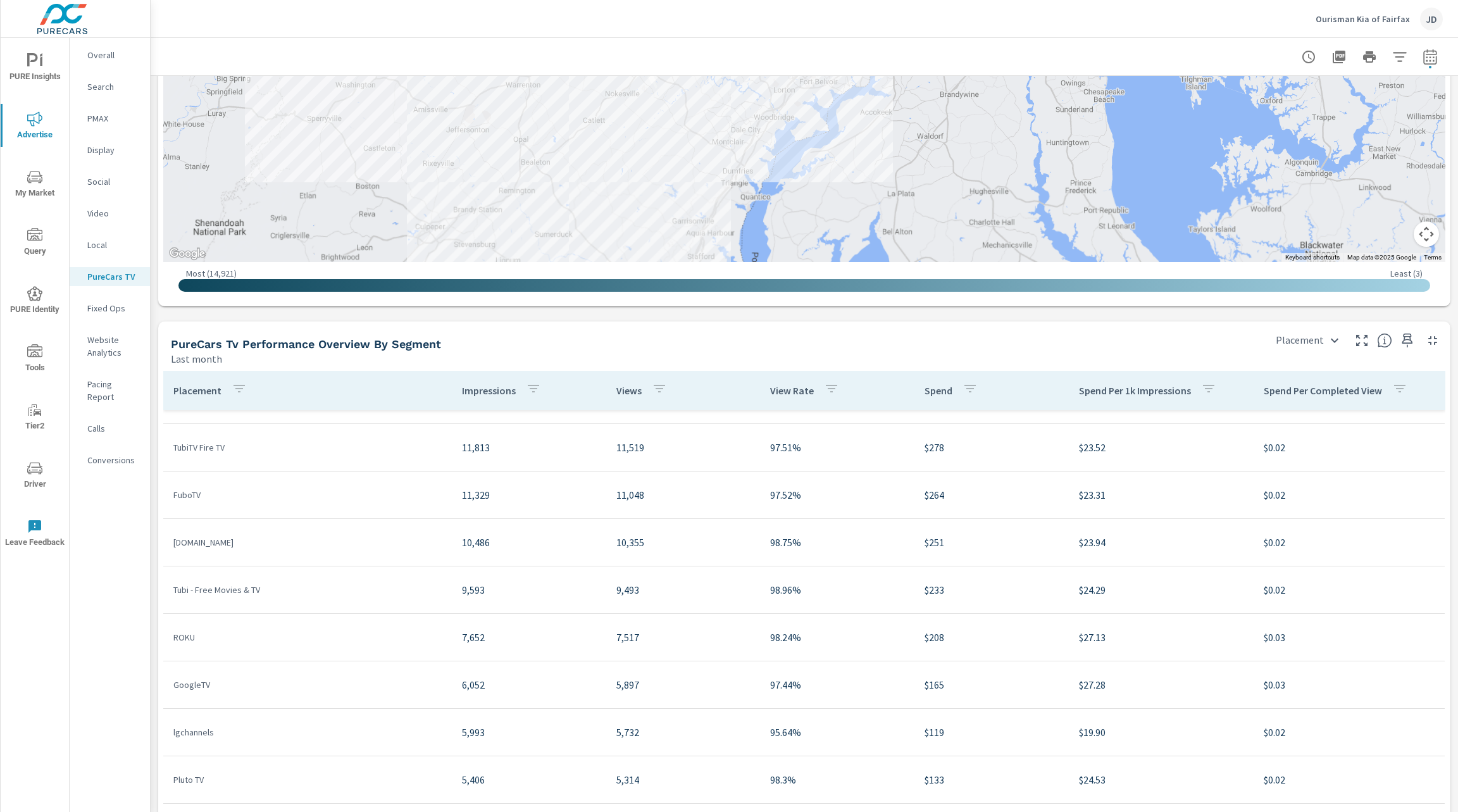
scroll to position [131, 0]
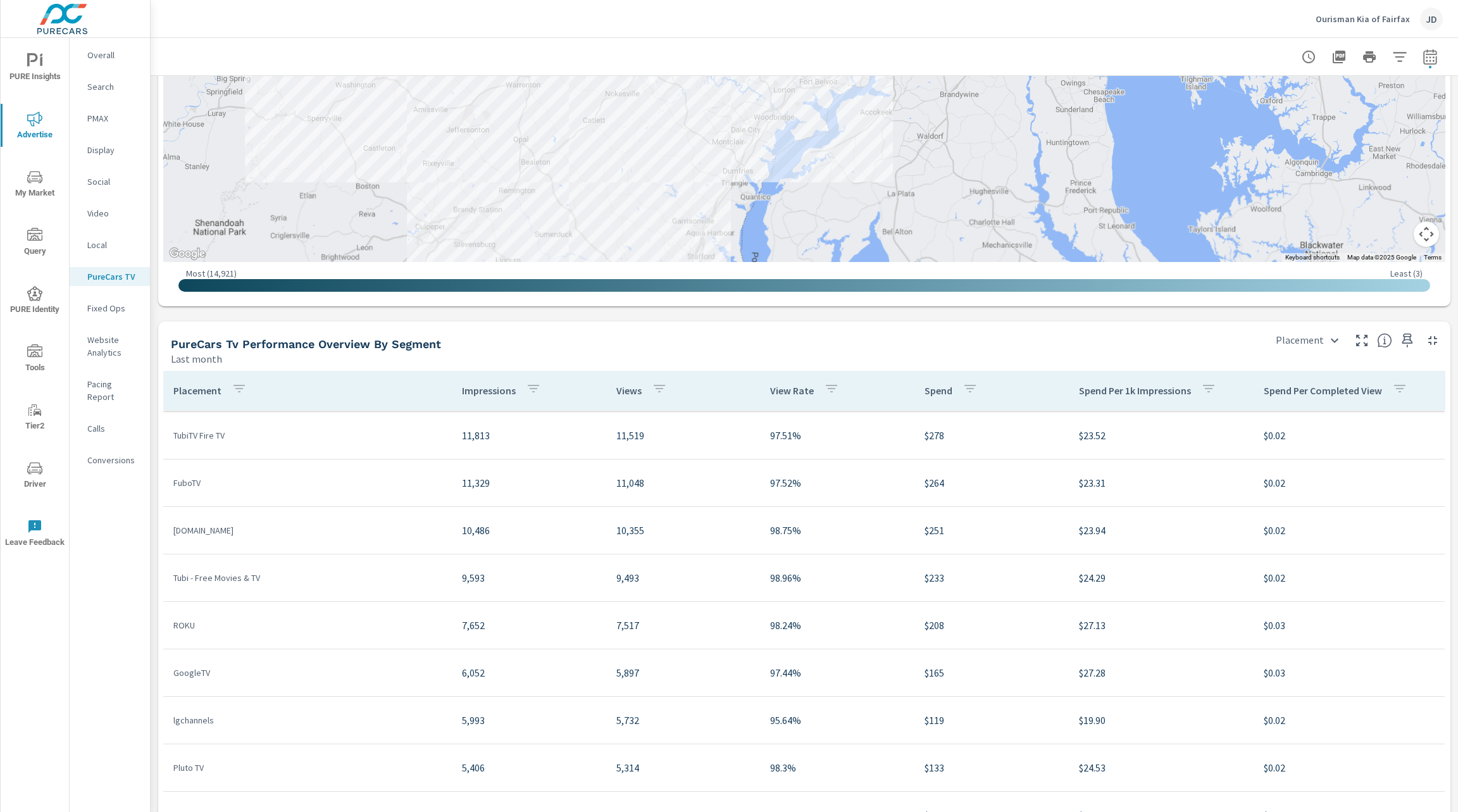
scroll to position [158, 0]
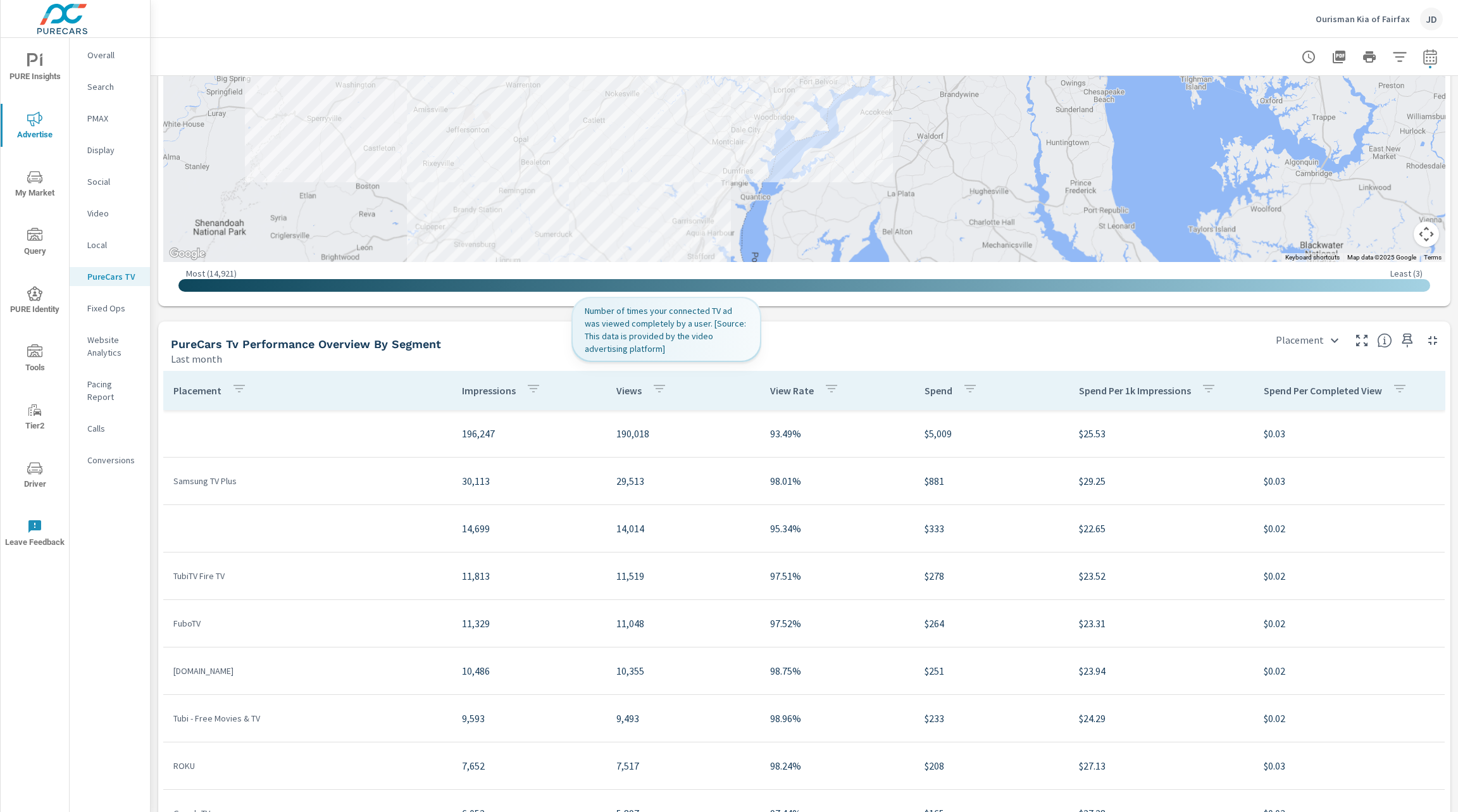
click at [623, 386] on p "Views" at bounding box center [630, 390] width 26 height 13
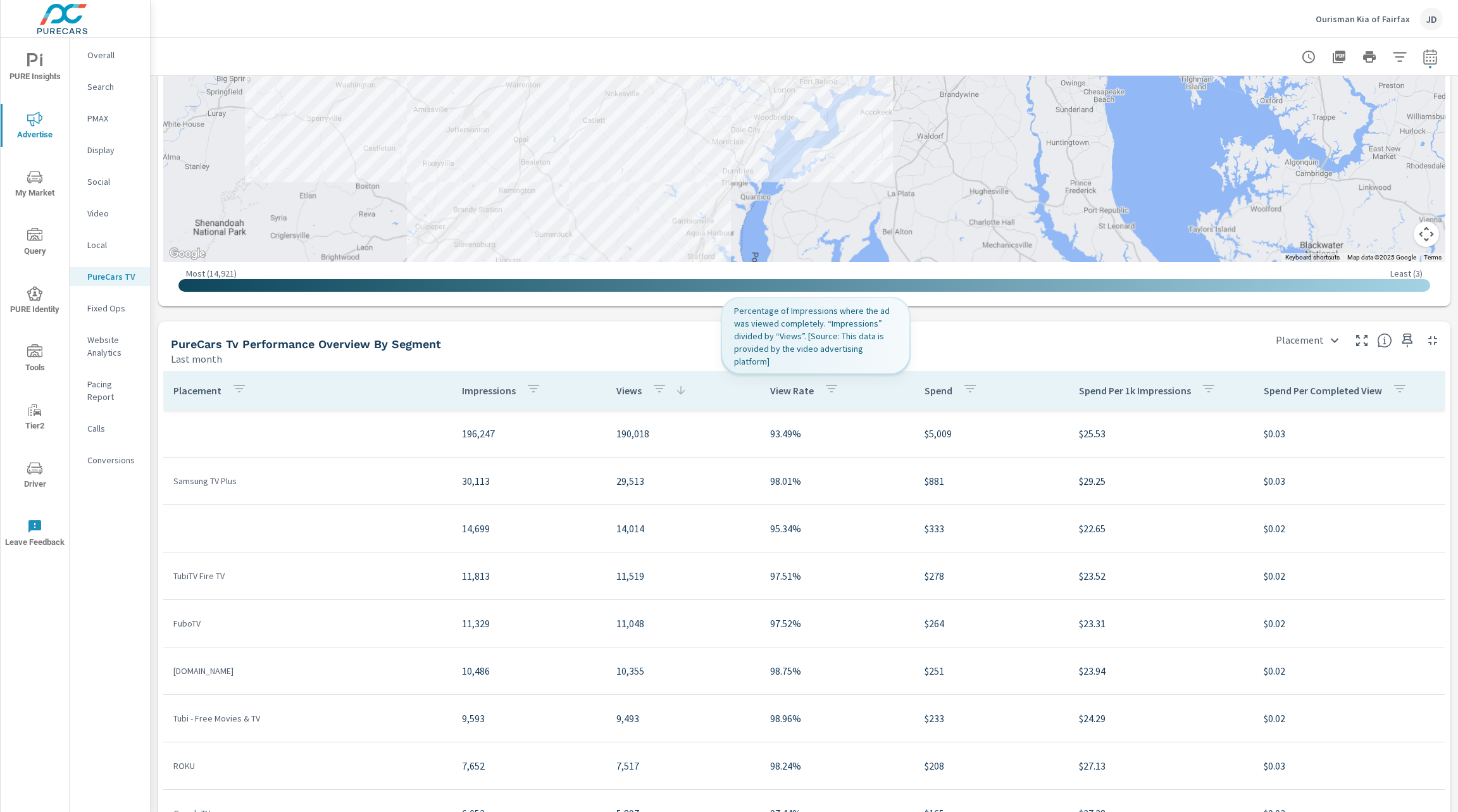
click at [780, 392] on p "View Rate" at bounding box center [792, 390] width 44 height 13
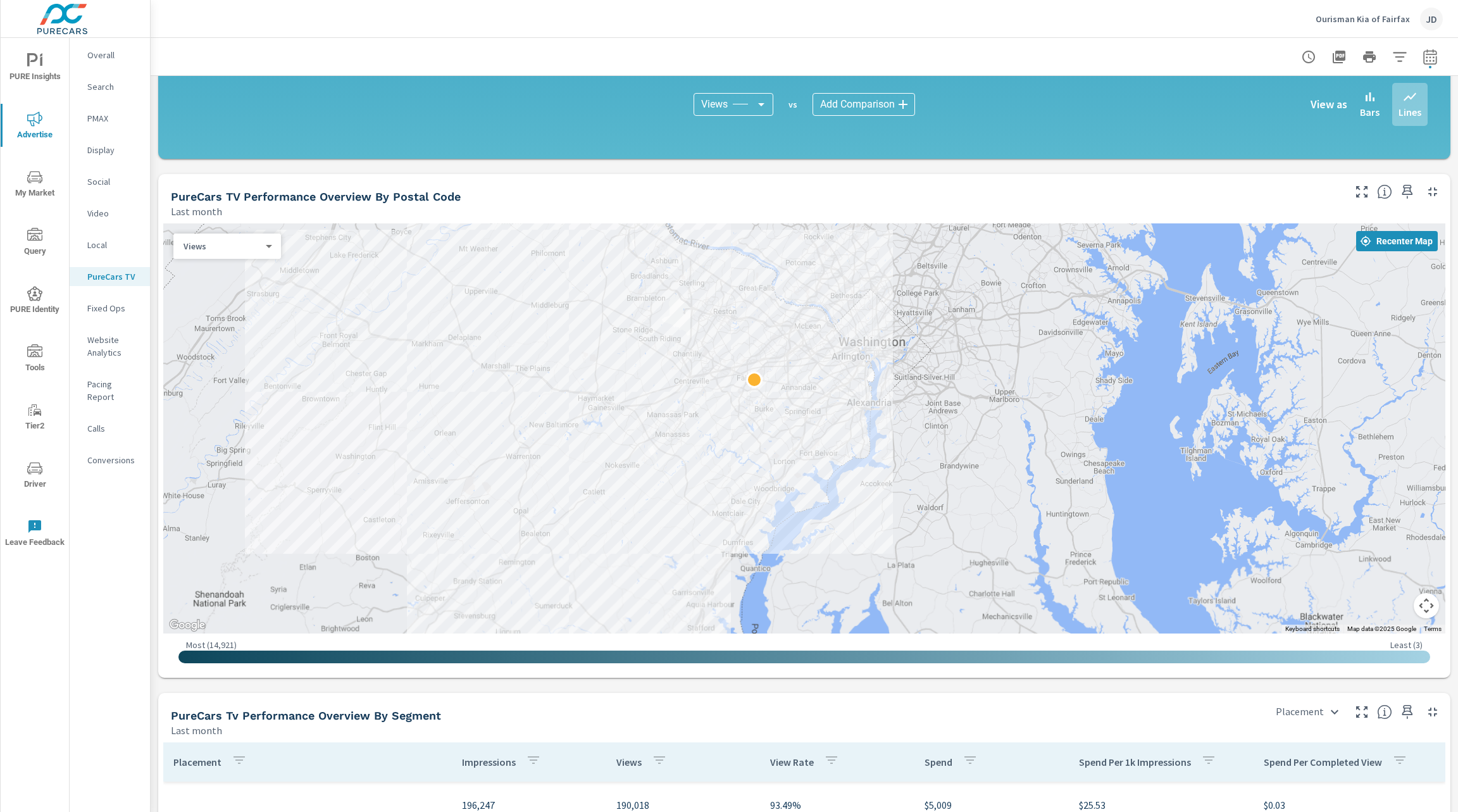
scroll to position [947, 0]
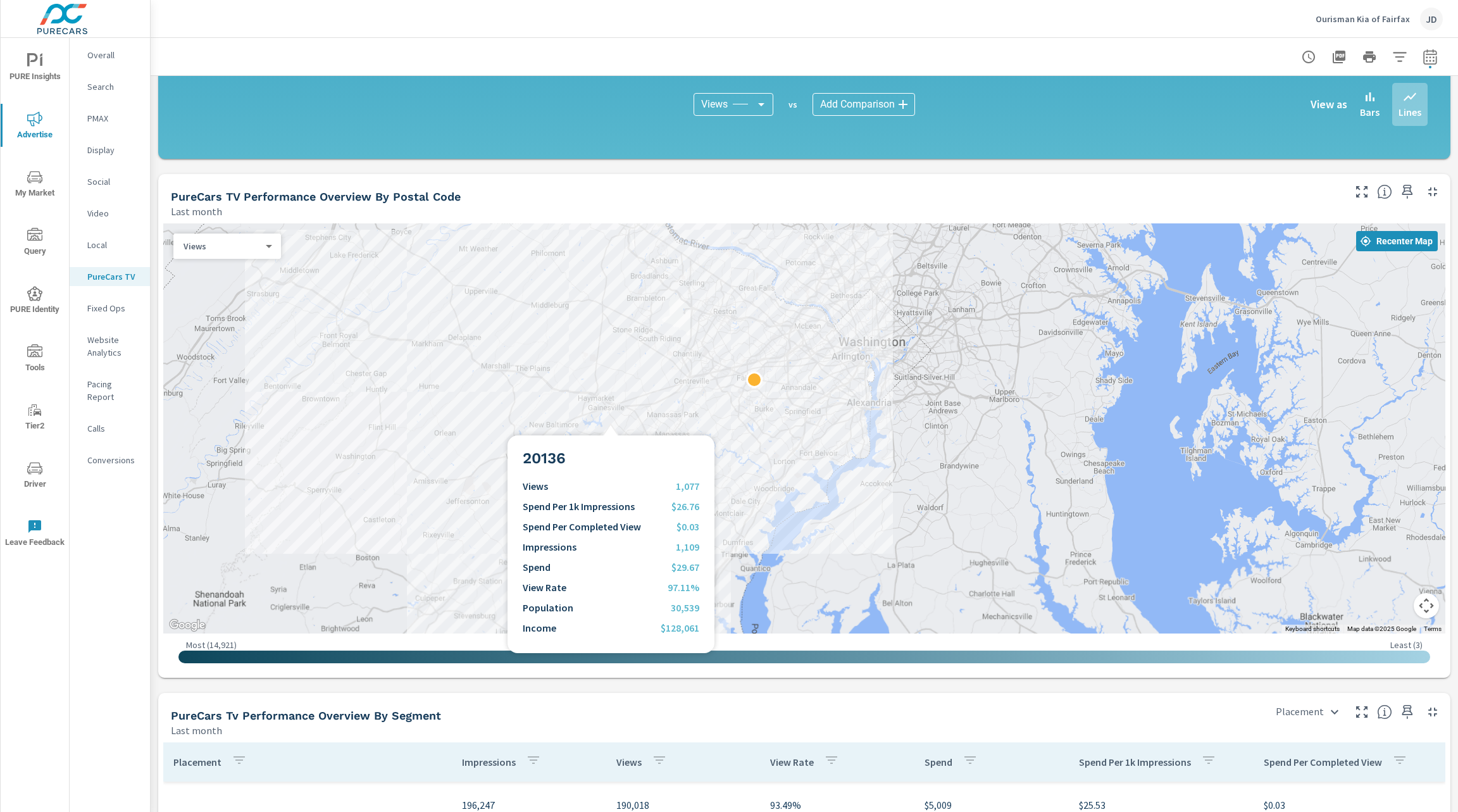
click at [611, 420] on div at bounding box center [804, 428] width 1282 height 410
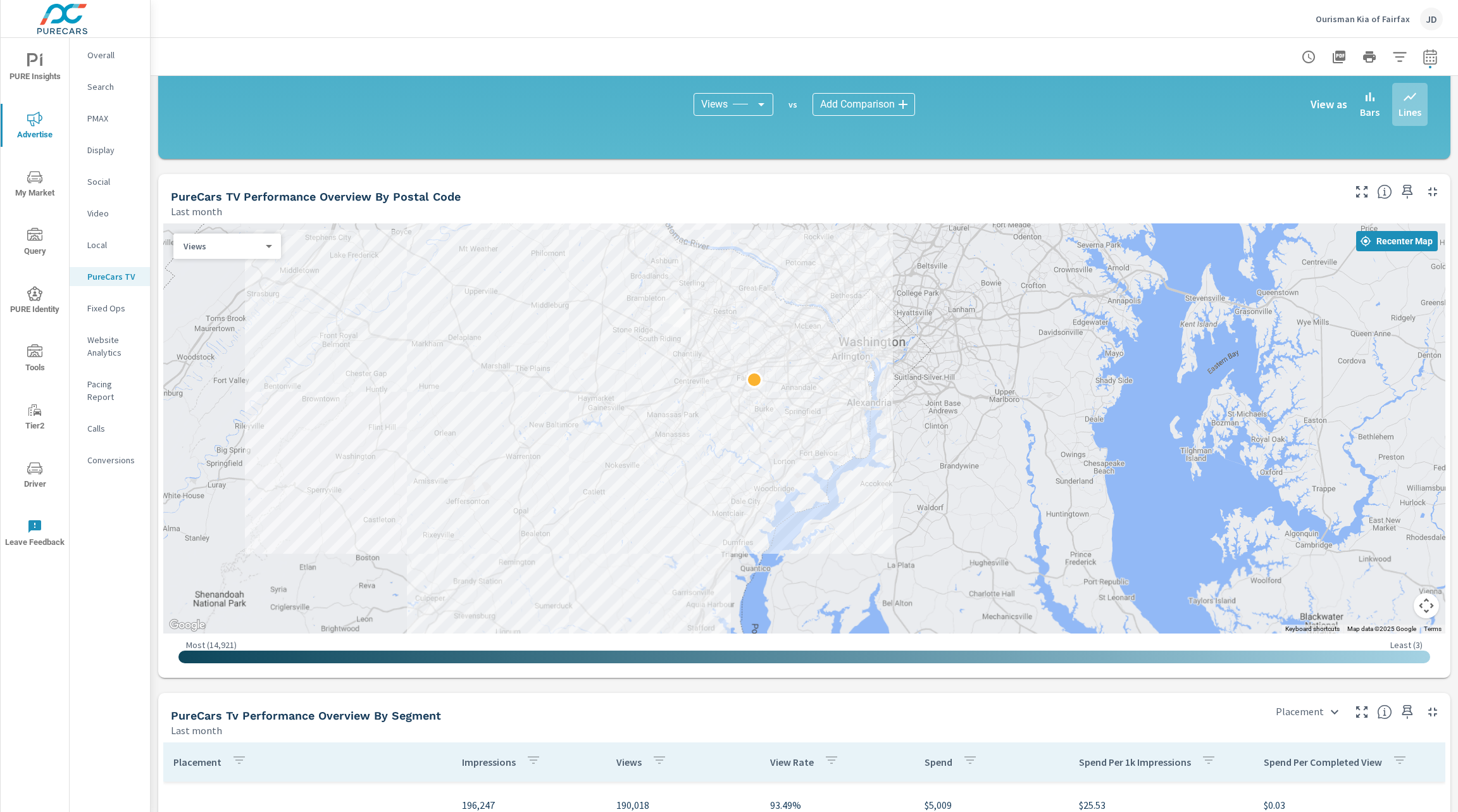
click at [1354, 193] on icon "button" at bounding box center [1362, 191] width 16 height 15
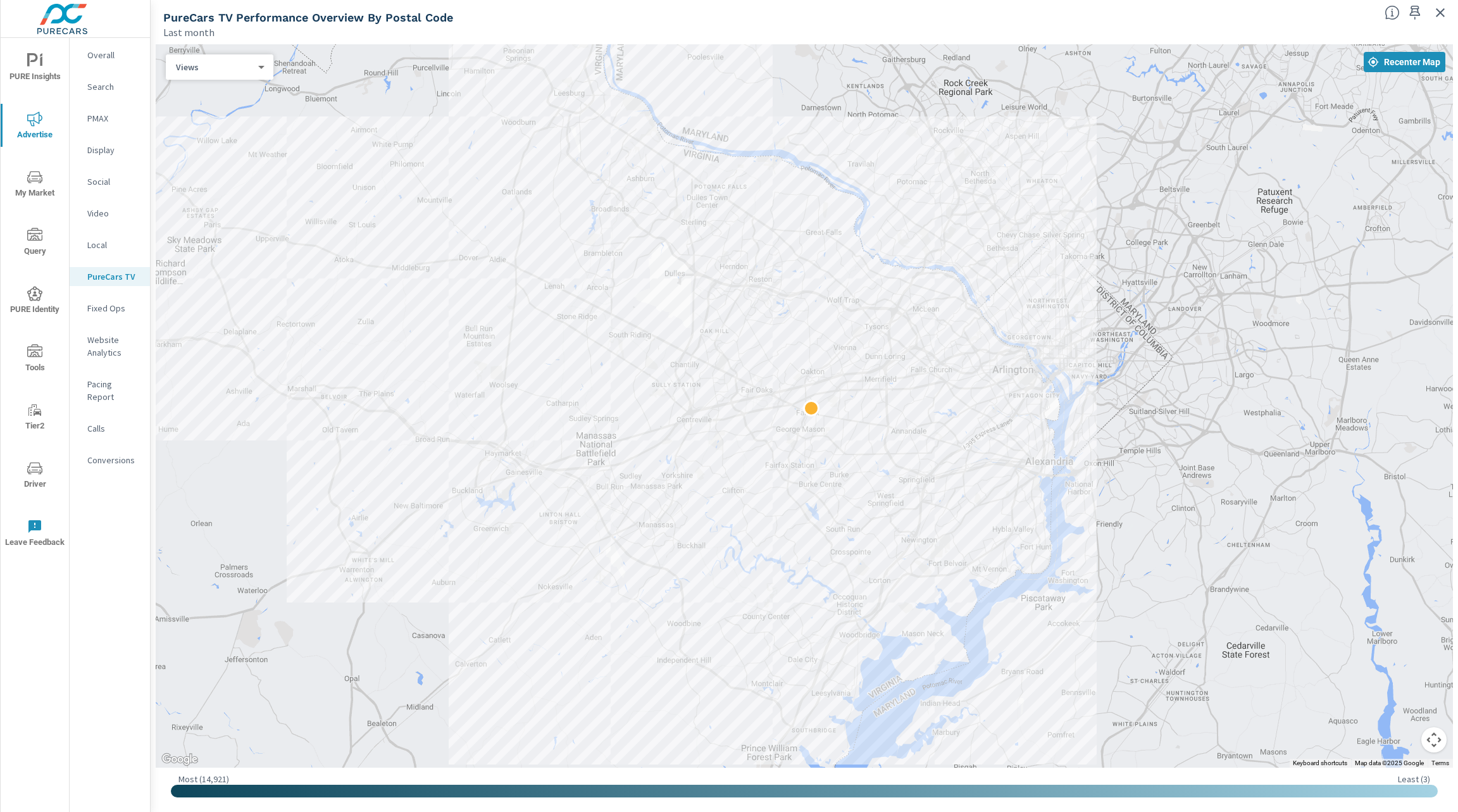
drag, startPoint x: 667, startPoint y: 270, endPoint x: 681, endPoint y: 412, distance: 142.7
click at [681, 412] on div at bounding box center [804, 406] width 1298 height 723
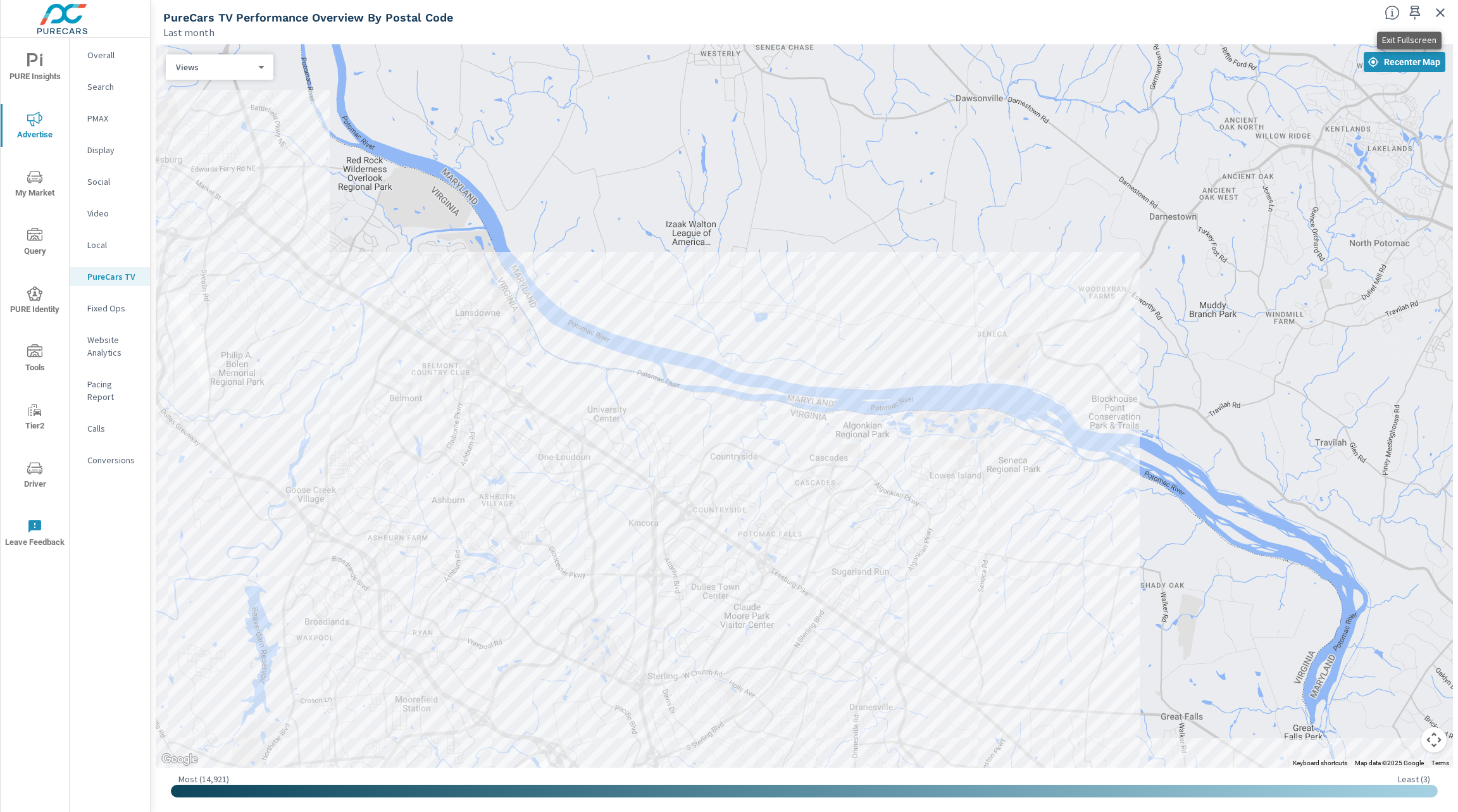
click at [1434, 5] on icon "button" at bounding box center [1440, 13] width 16 height 15
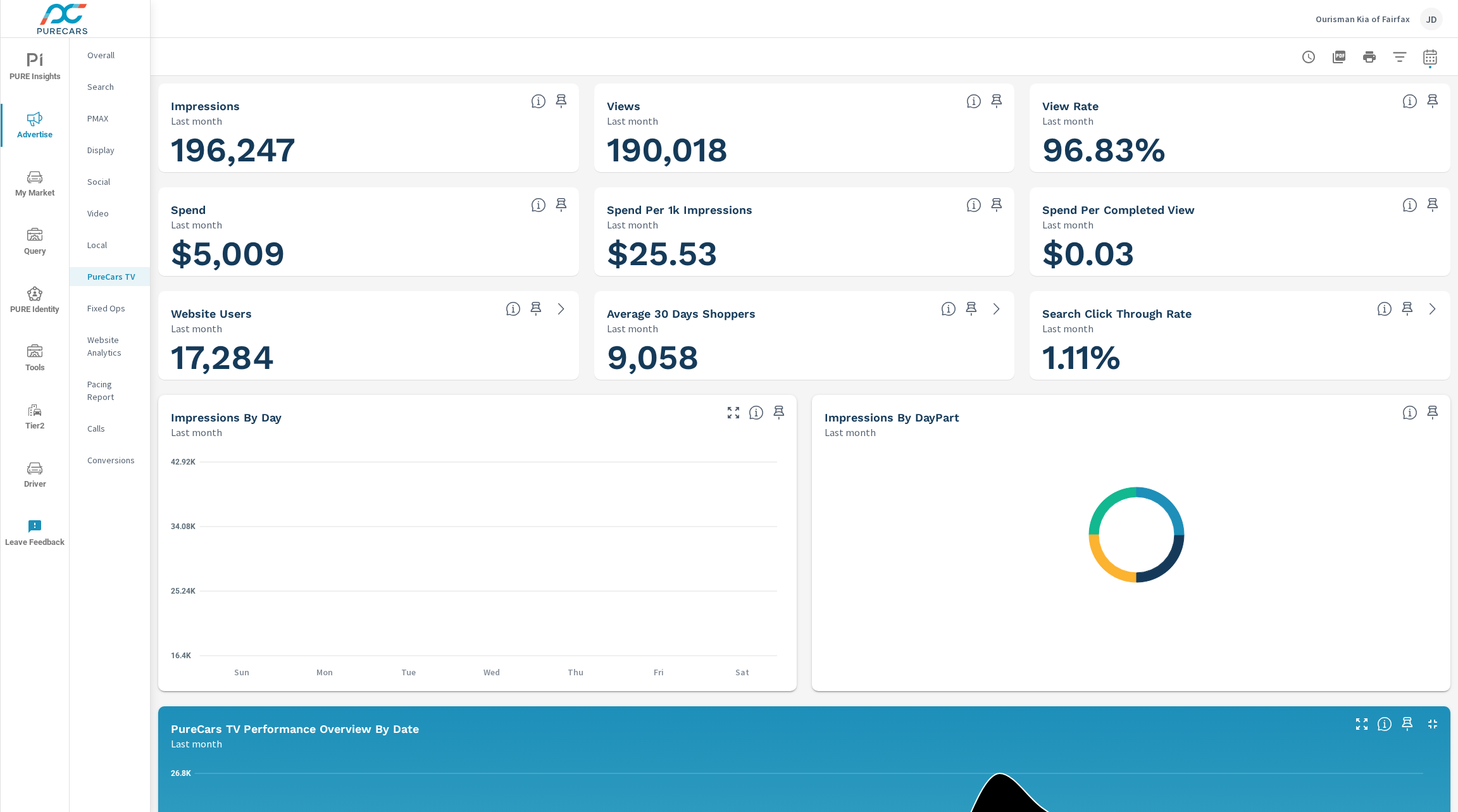
scroll to position [95, 0]
